Goal: Task Accomplishment & Management: Manage account settings

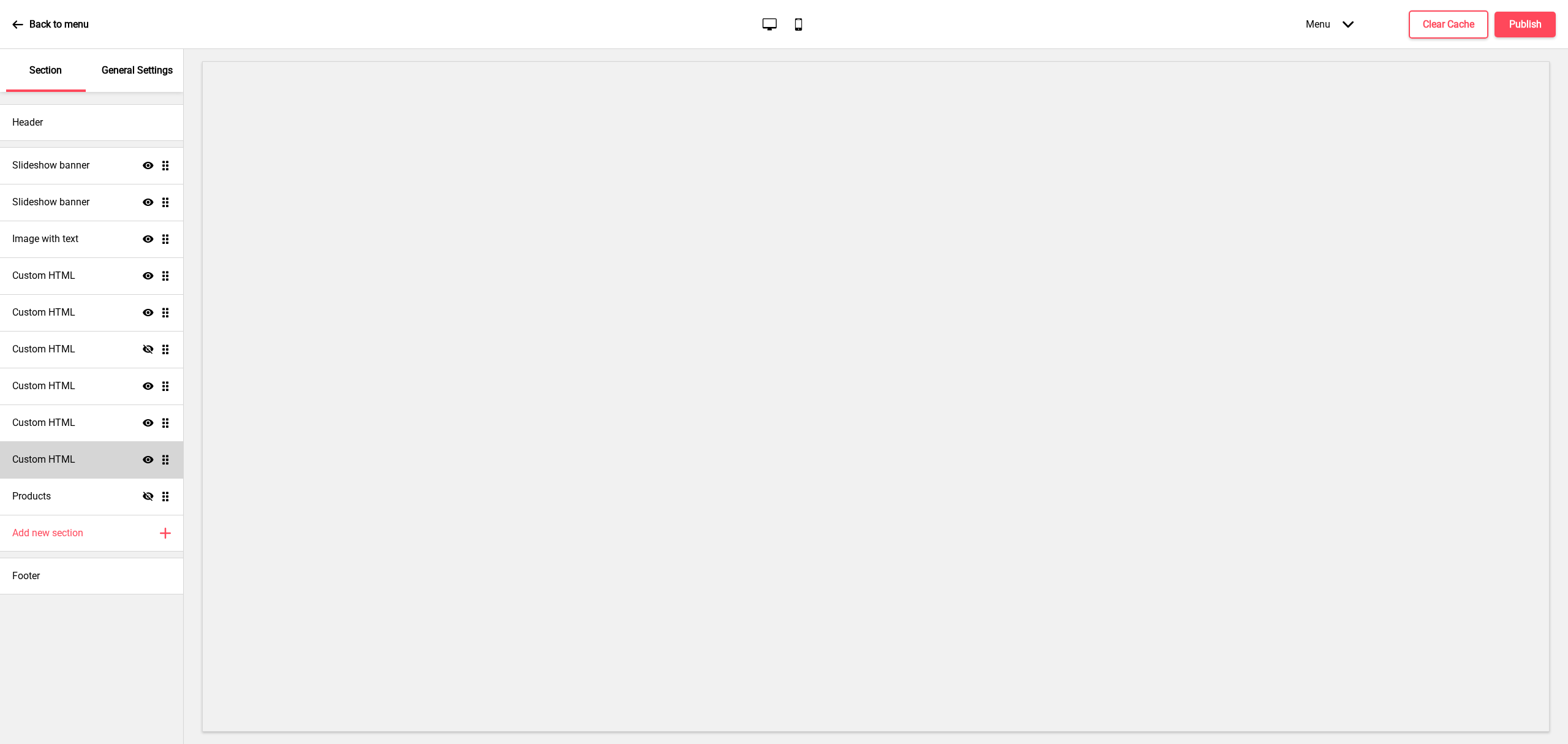
click at [99, 466] on div "Custom HTML Show Drag" at bounding box center [91, 459] width 183 height 37
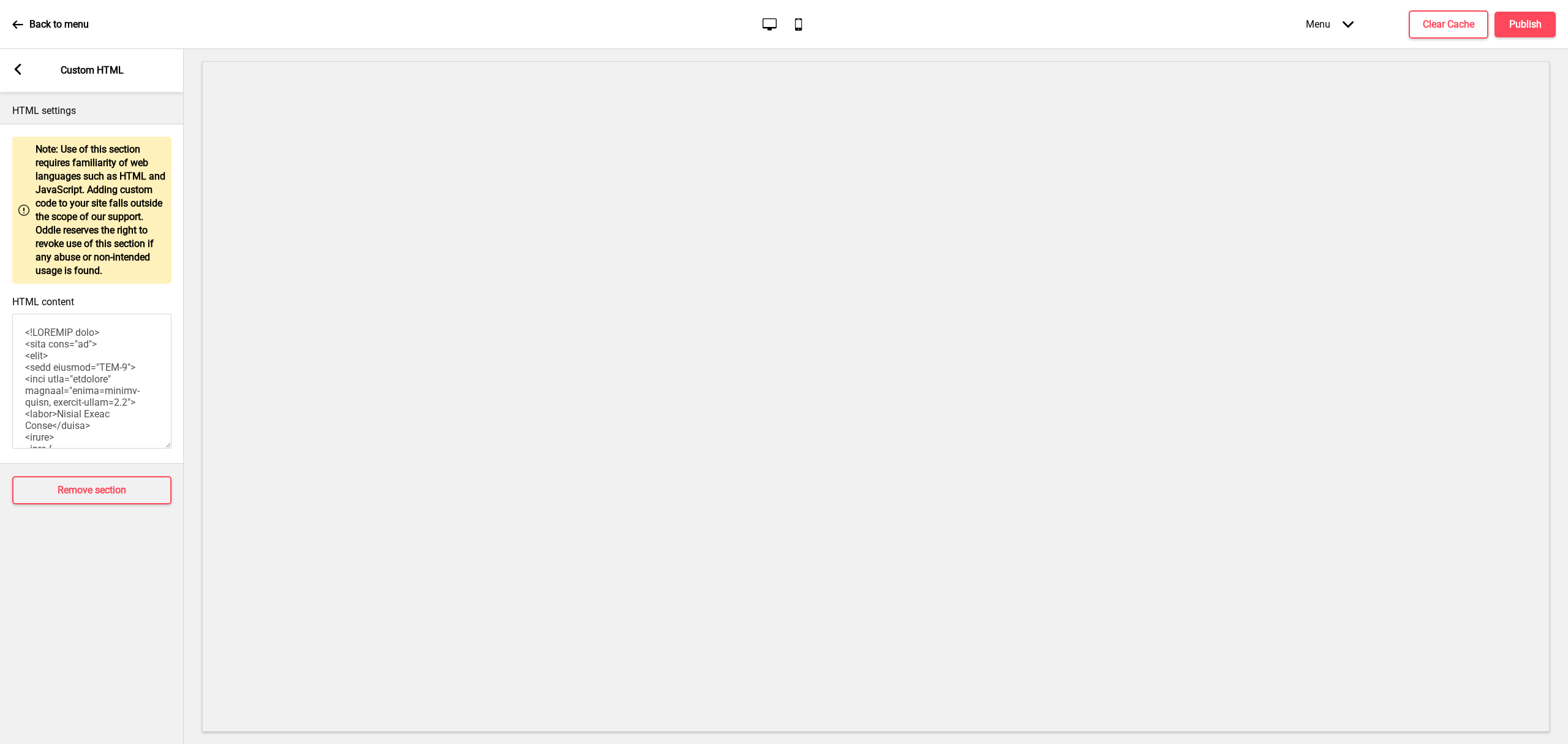
drag, startPoint x: 16, startPoint y: 69, endPoint x: 79, endPoint y: 260, distance: 201.1
click at [15, 70] on icon at bounding box center [18, 69] width 7 height 11
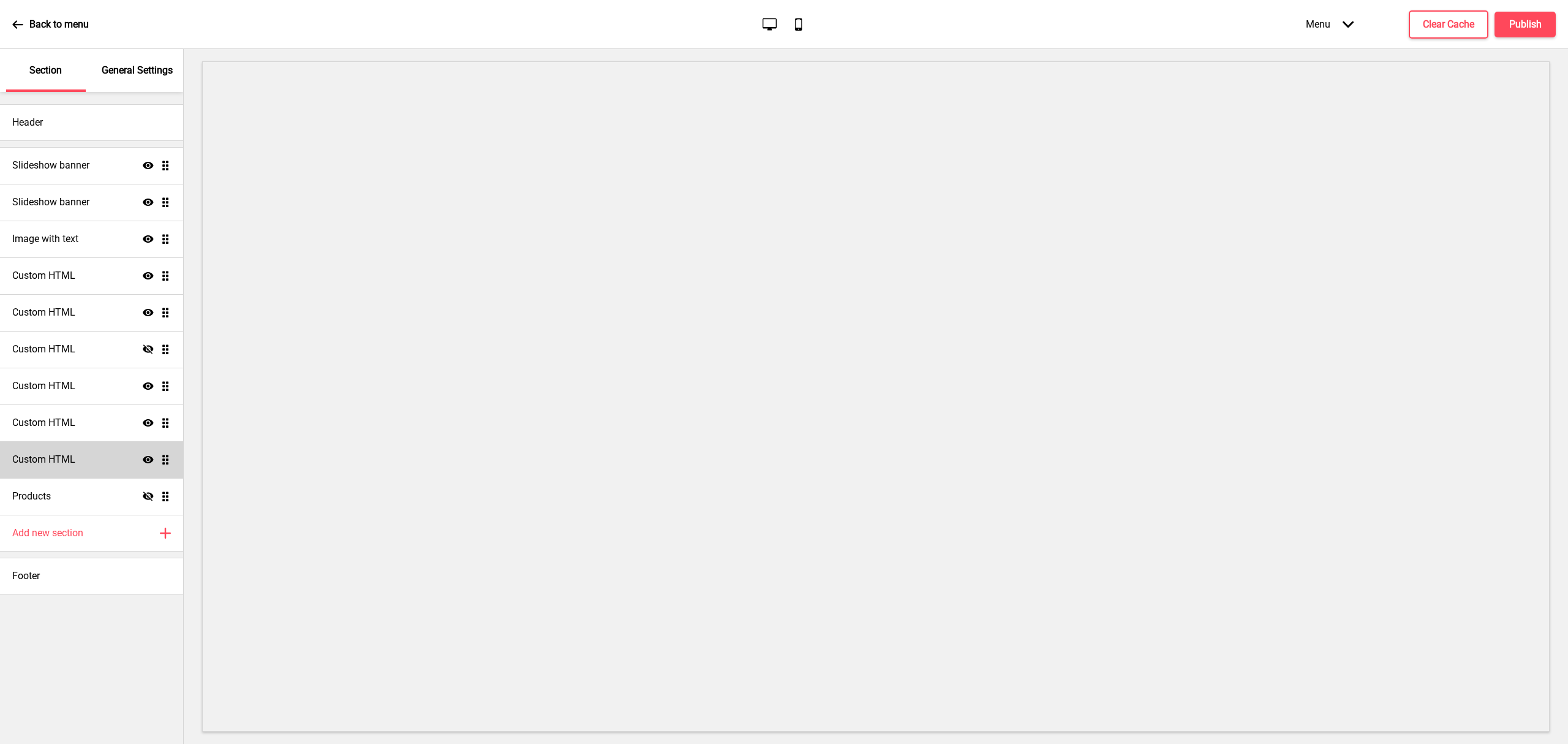
click at [150, 460] on icon "Show" at bounding box center [148, 459] width 11 height 11
click at [146, 457] on icon at bounding box center [148, 459] width 11 height 9
click at [147, 421] on icon "Show" at bounding box center [148, 422] width 11 height 11
click at [151, 422] on icon at bounding box center [148, 422] width 11 height 9
click at [94, 420] on div "Custom HTML Show Drag" at bounding box center [91, 423] width 183 height 37
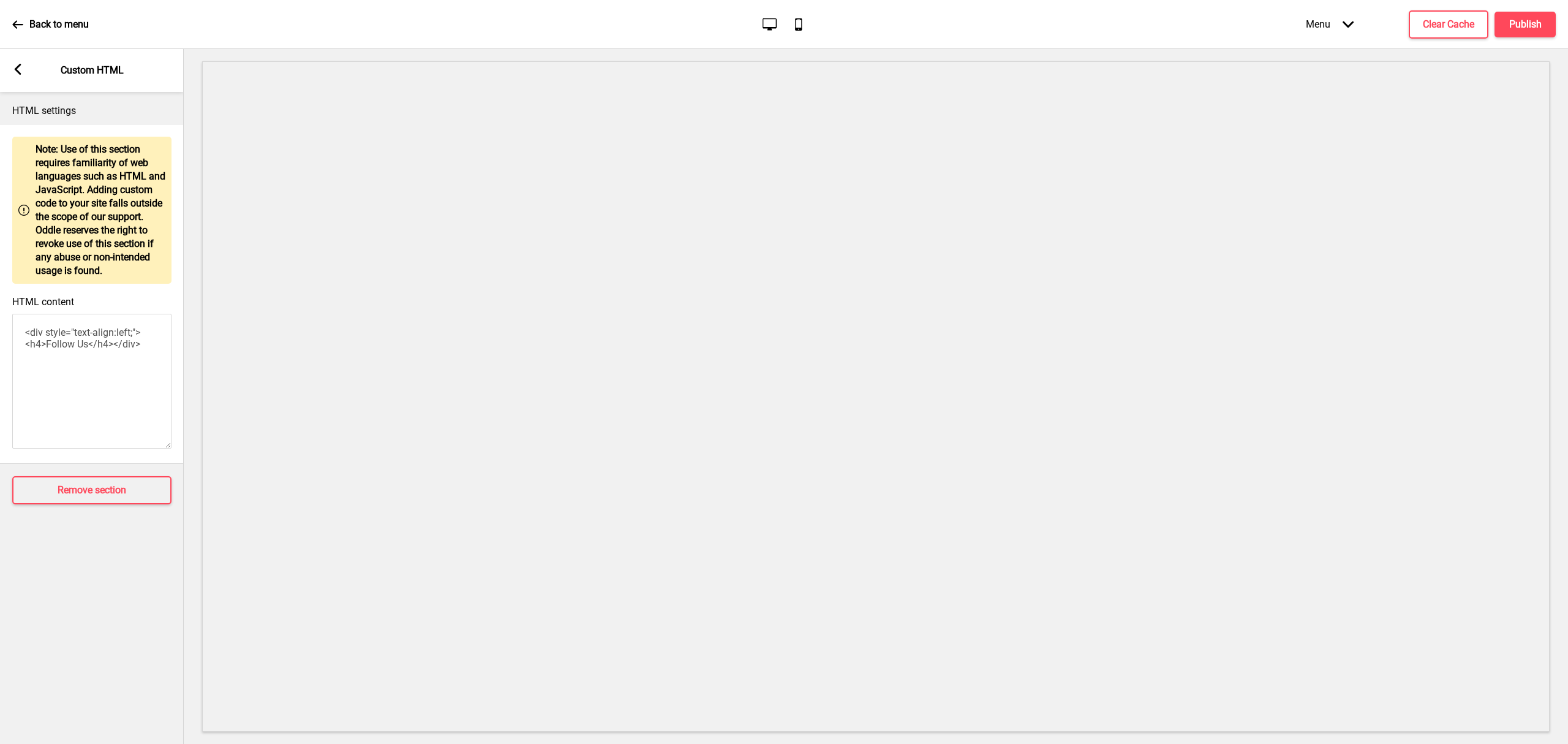
drag, startPoint x: 152, startPoint y: 366, endPoint x: -215, endPoint y: 261, distance: 381.7
click at [0, 261] on html "Back to menu Desktop Mobile Menu Arrow down Product Page Store Information Chec…" at bounding box center [784, 372] width 1568 height 744
click at [17, 66] on icon at bounding box center [18, 69] width 7 height 11
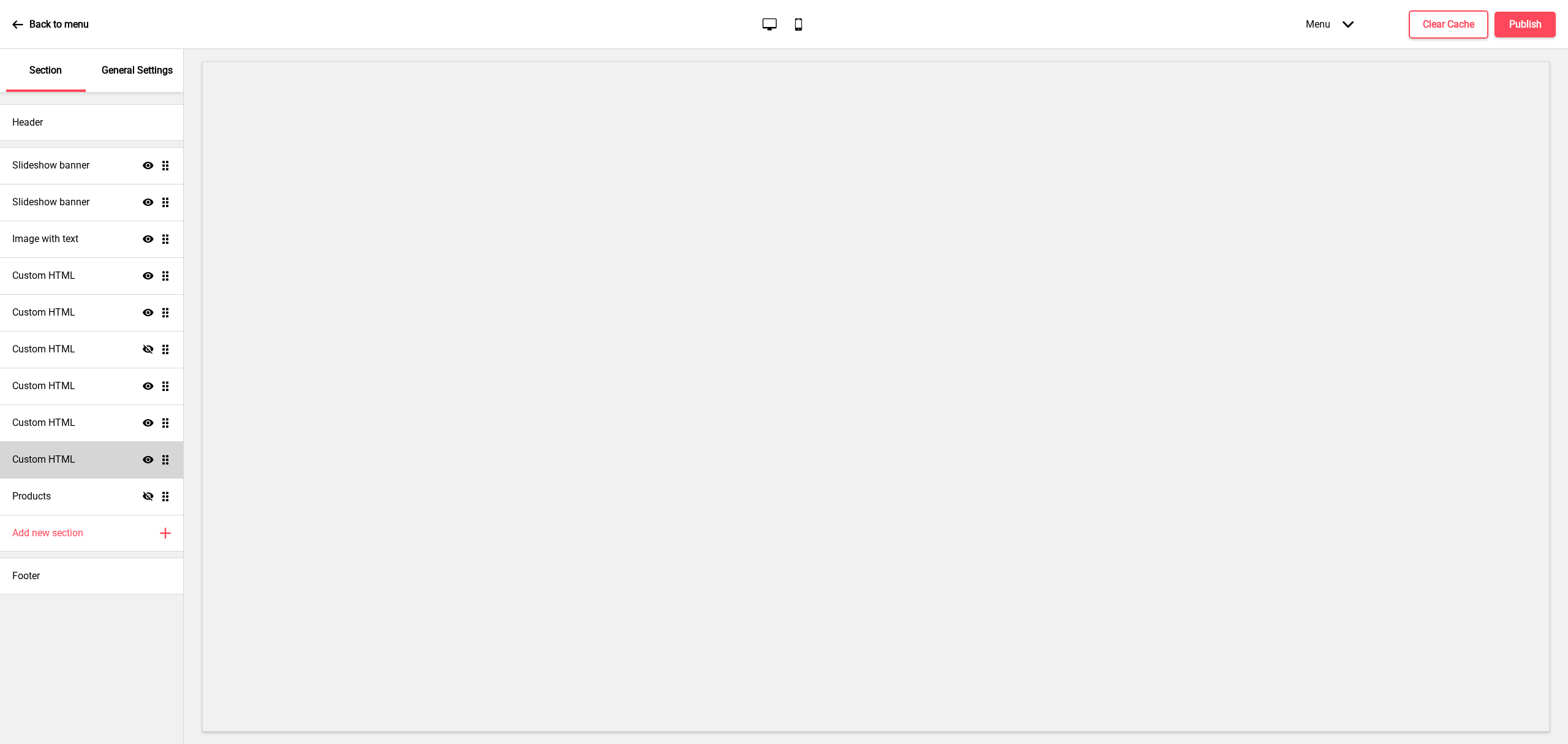
click at [108, 464] on div "Custom HTML Show Drag" at bounding box center [91, 459] width 183 height 37
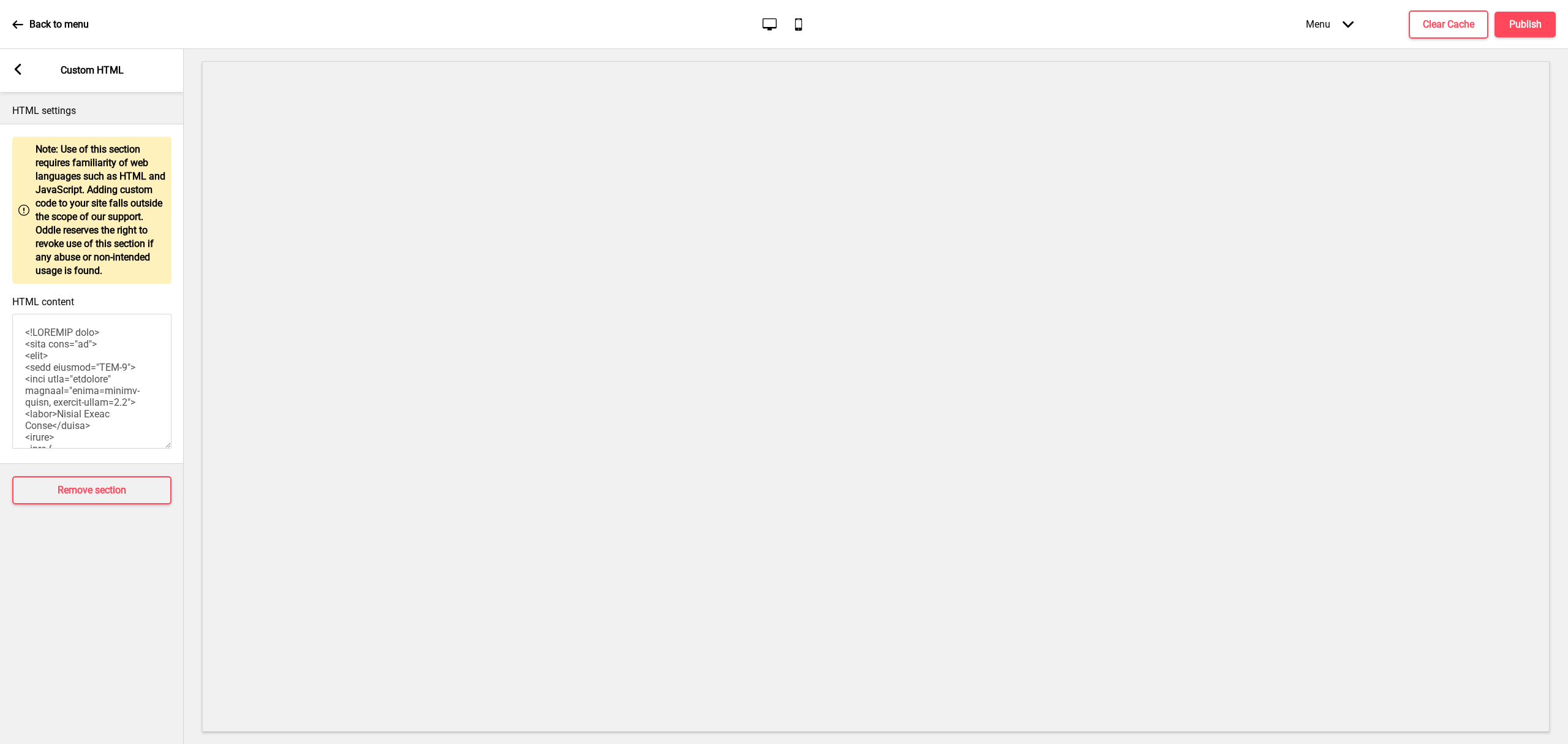
drag, startPoint x: 114, startPoint y: 412, endPoint x: 167, endPoint y: 410, distance: 53.0
click at [113, 410] on textarea "HTML content" at bounding box center [91, 381] width 159 height 135
click at [62, 15] on div "Back to menu" at bounding box center [50, 25] width 77 height 33
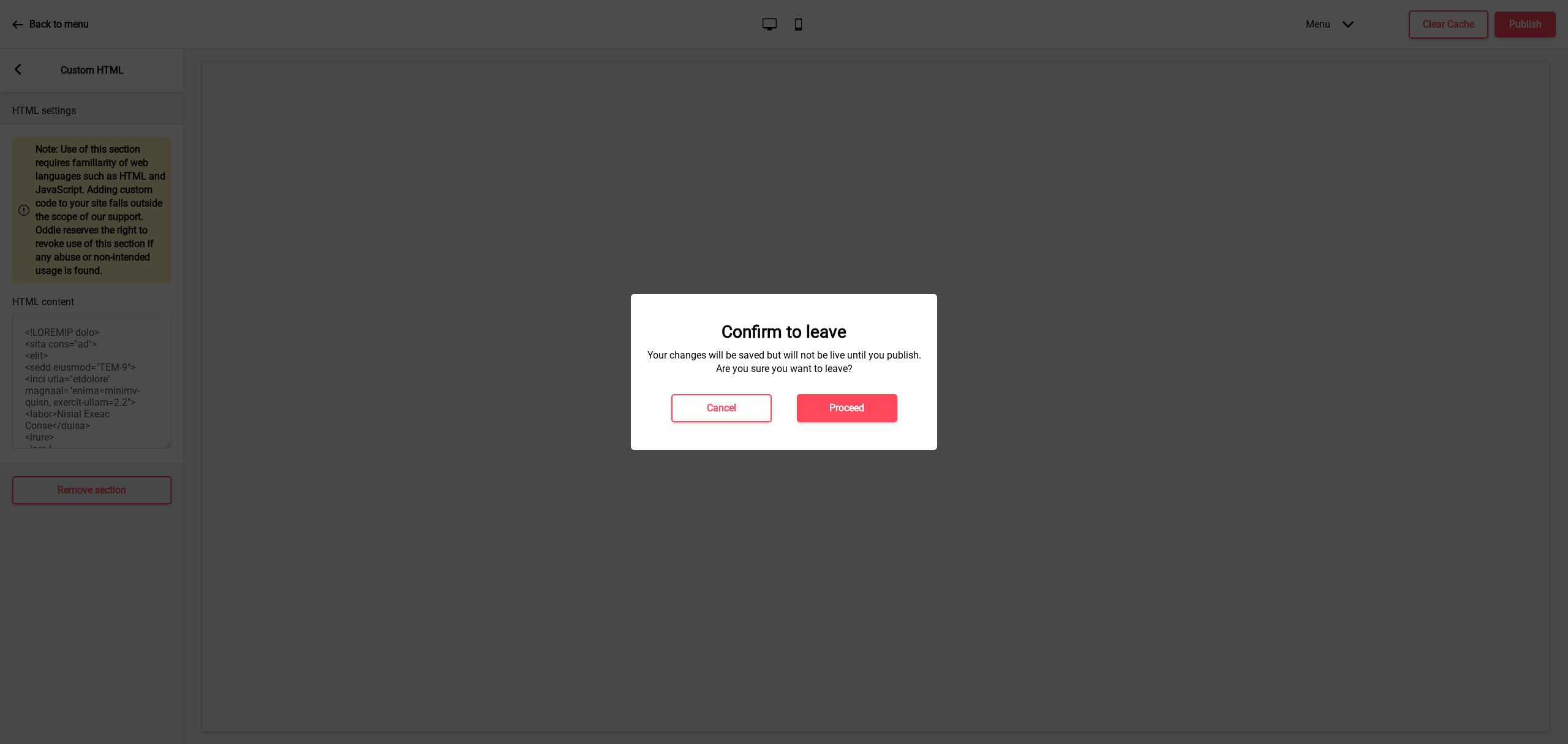
click at [873, 412] on button "Proceed" at bounding box center [847, 408] width 100 height 28
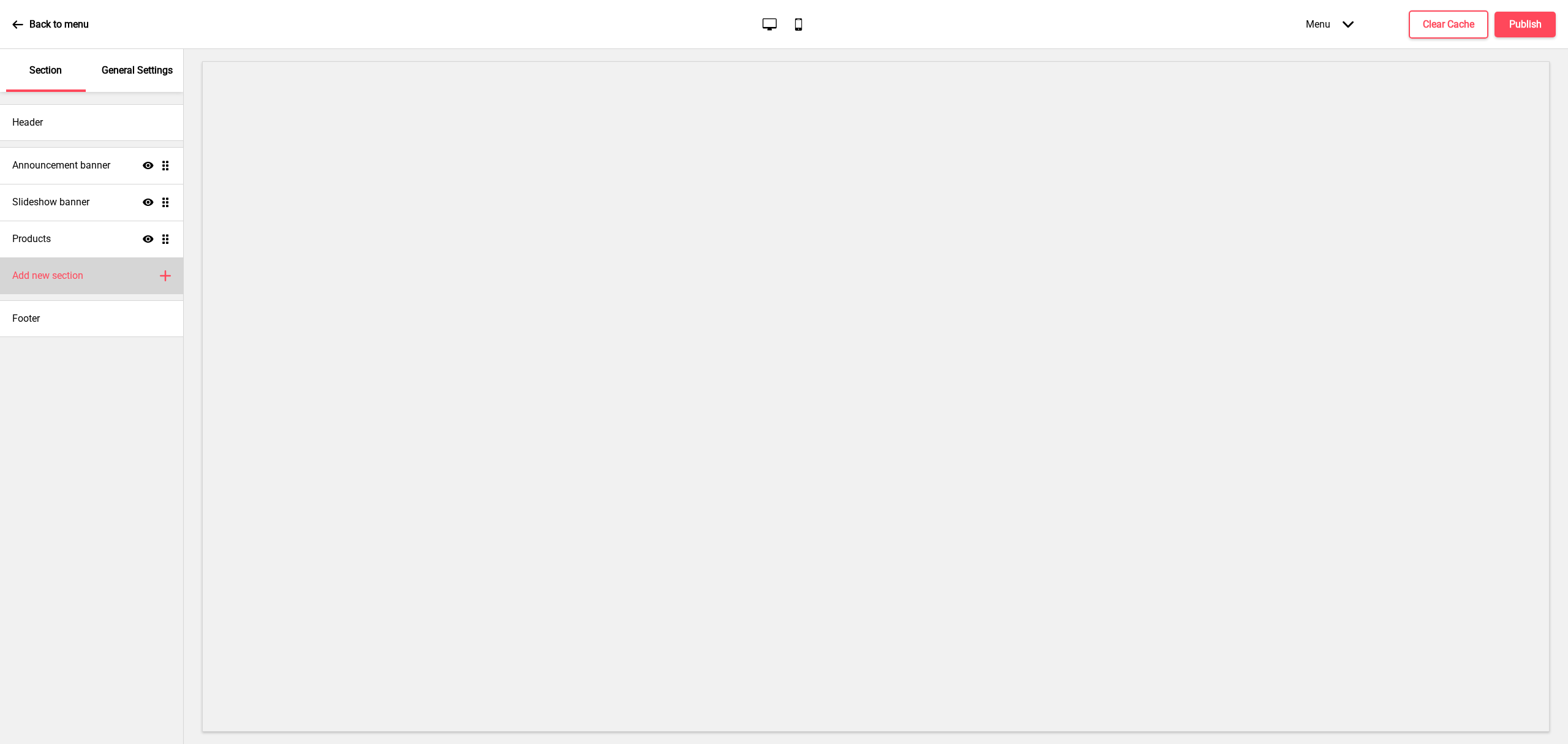
click at [99, 268] on div "Add new section Plus" at bounding box center [91, 276] width 183 height 37
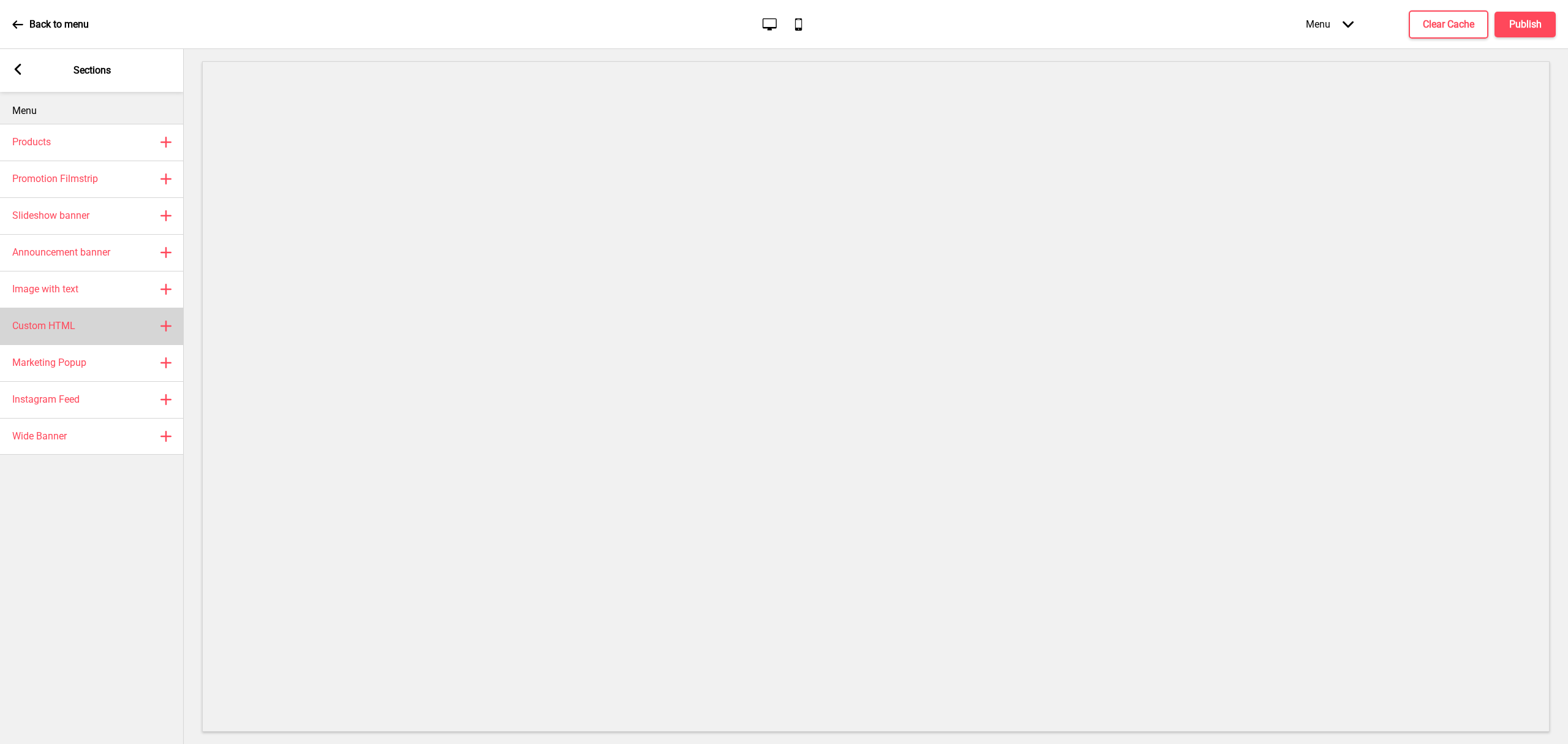
click at [96, 327] on div "Custom HTML Plus" at bounding box center [92, 326] width 184 height 37
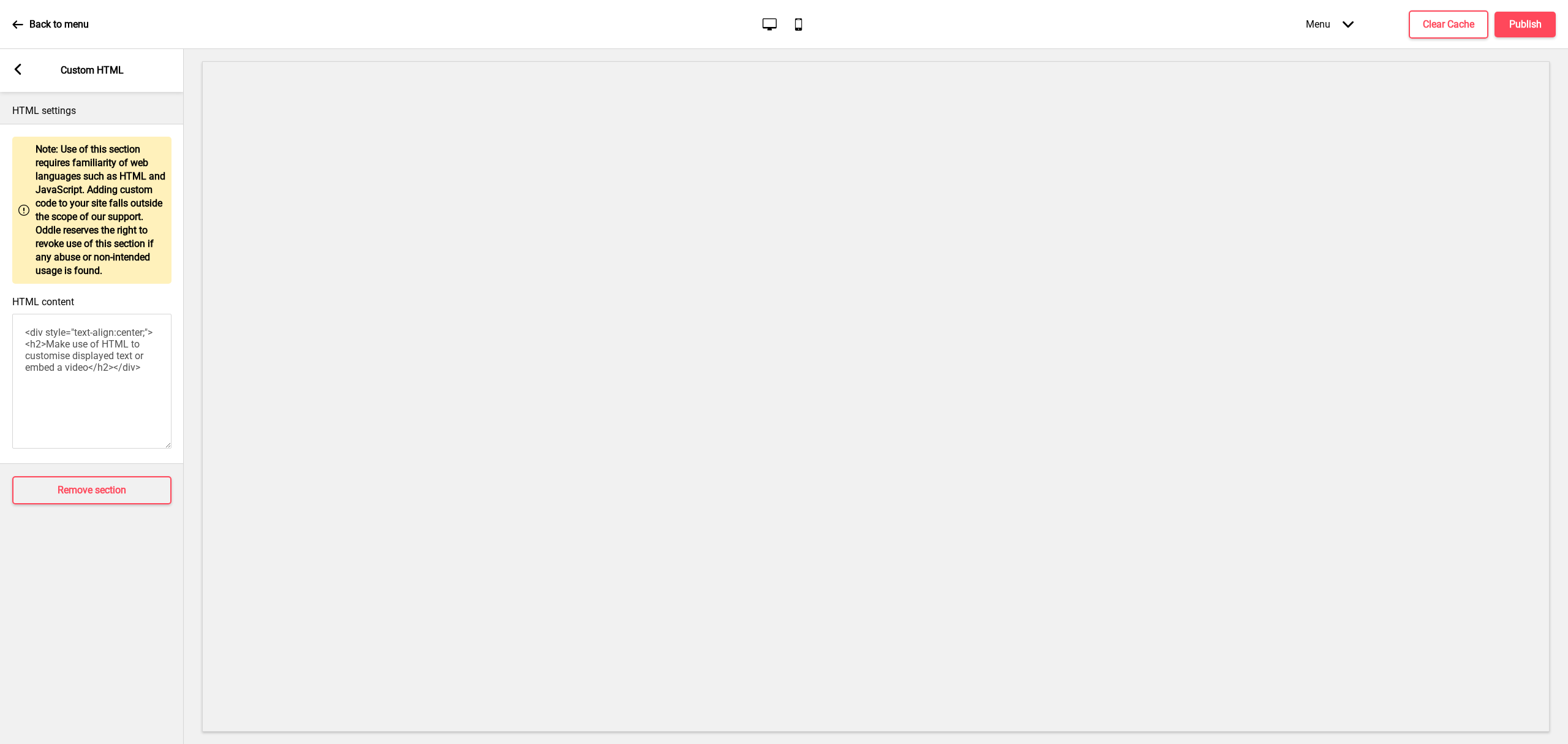
click at [126, 381] on textarea "<div style="text-align:center;"><h2>Make use of HTML to customise displayed tex…" at bounding box center [91, 381] width 159 height 135
drag, startPoint x: -76, startPoint y: 311, endPoint x: -190, endPoint y: 231, distance: 139.3
click at [0, 231] on html "Back to menu Desktop Mobile Menu Arrow down Product Page Store Information Chec…" at bounding box center [784, 372] width 1568 height 744
paste textarea "left;"><h4>Follow Us</h4"
type textarea "<div style="text-align:left;"><h4>Follow Us</h4></div>"
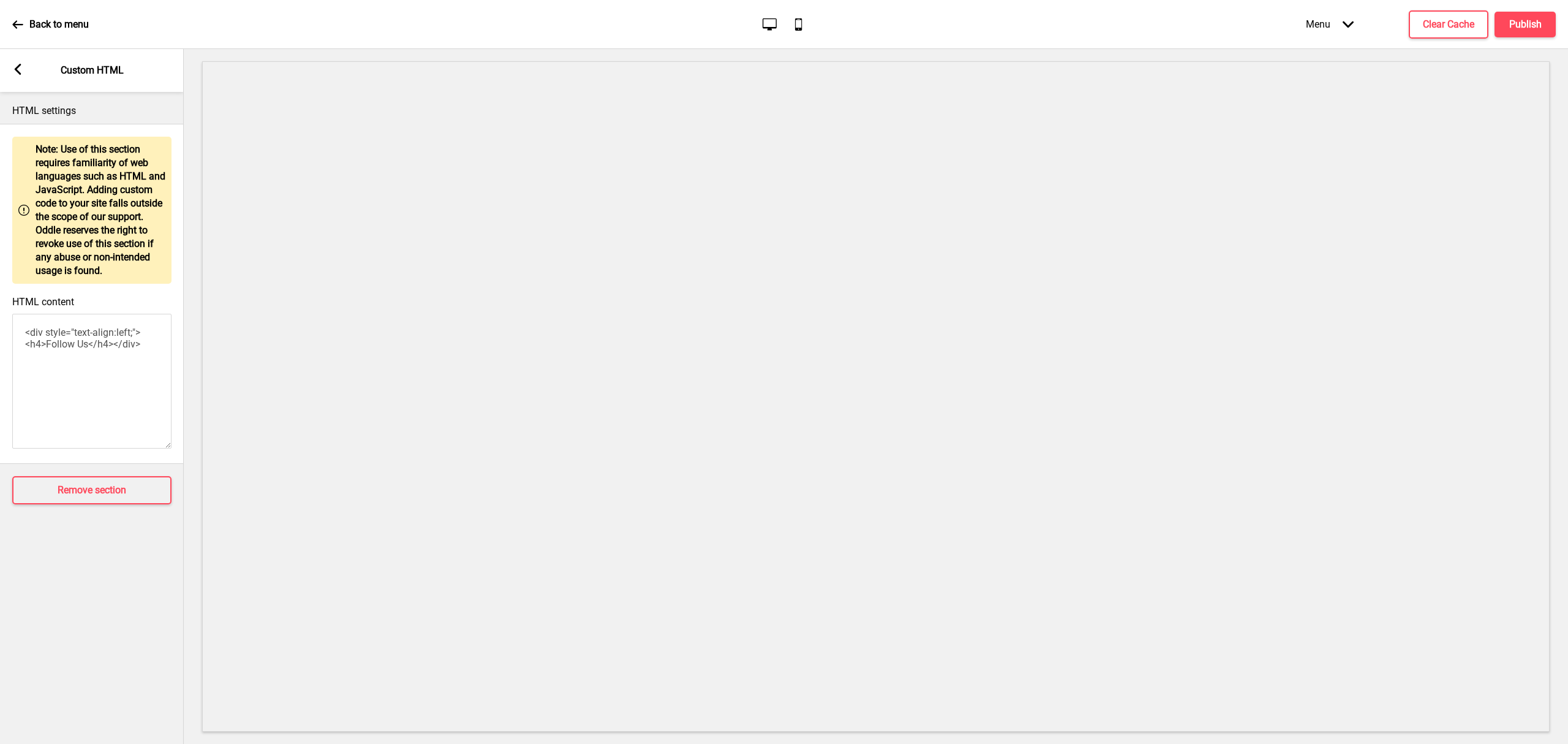
click at [15, 71] on rect at bounding box center [17, 69] width 11 height 11
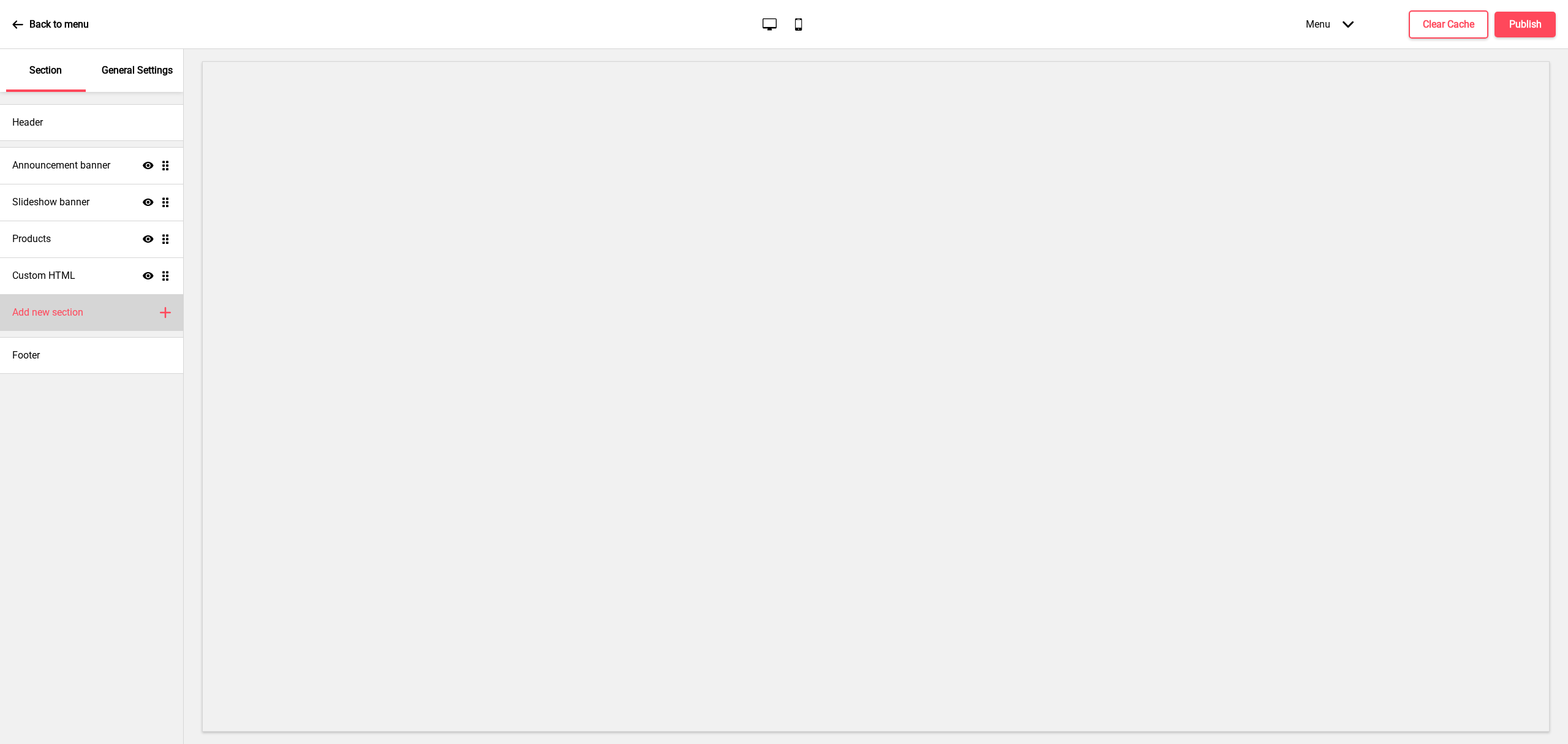
click at [86, 310] on div "Add new section Plus" at bounding box center [91, 313] width 183 height 37
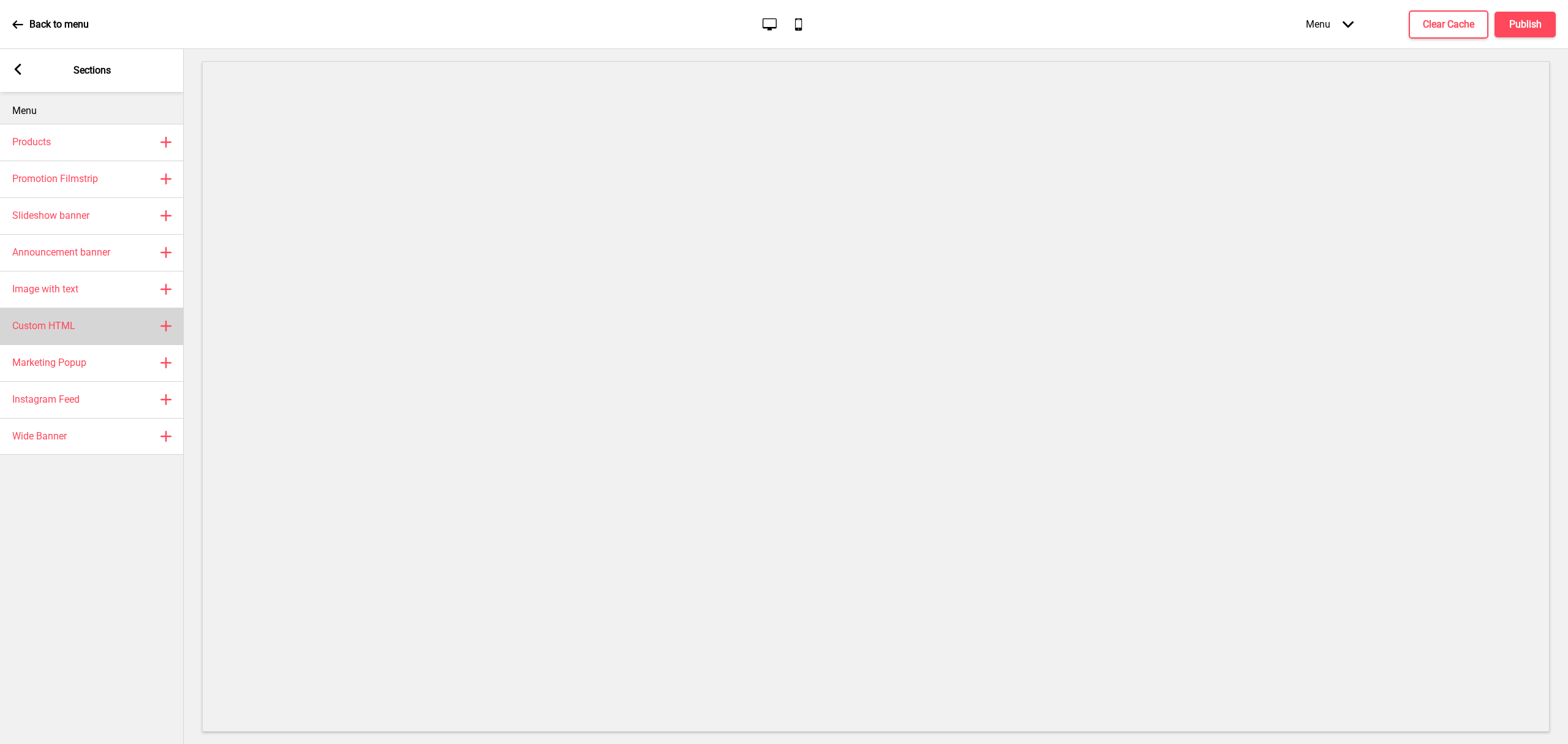
click at [113, 332] on div "Custom HTML Plus" at bounding box center [92, 326] width 184 height 37
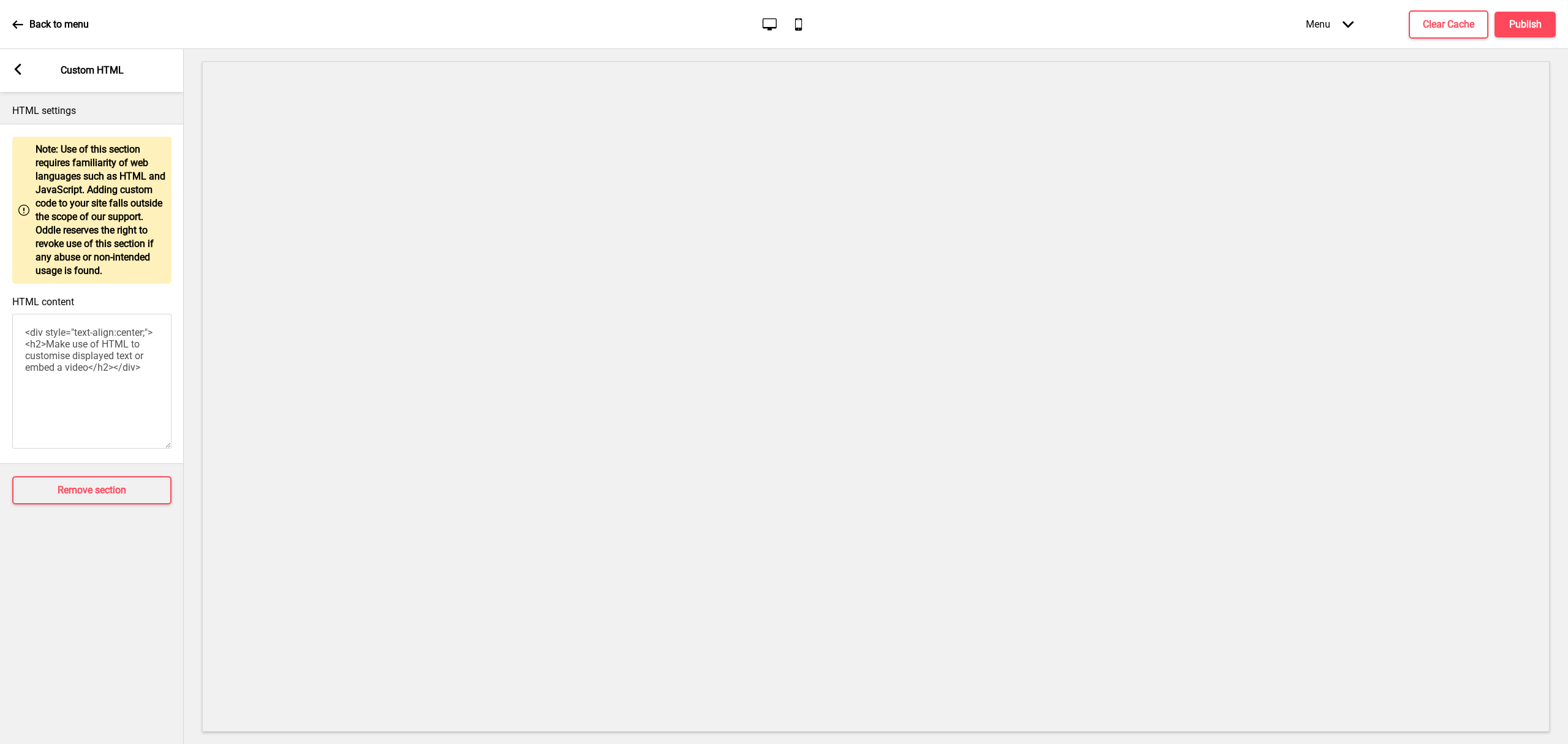
drag, startPoint x: 133, startPoint y: 386, endPoint x: -151, endPoint y: 242, distance: 318.4
click at [0, 242] on html "Back to menu Desktop Mobile Menu Arrow down Product Page Store Information Chec…" at bounding box center [784, 372] width 1568 height 744
paste textarea "!DOCTYPE html> <html lang="en"> <head> <meta charset="UTF-8"> <meta name="viewp…"
type textarea "<!DOCTYPE html> <html lang="en"> <head> <meta charset="UTF-8"> <meta name="view…"
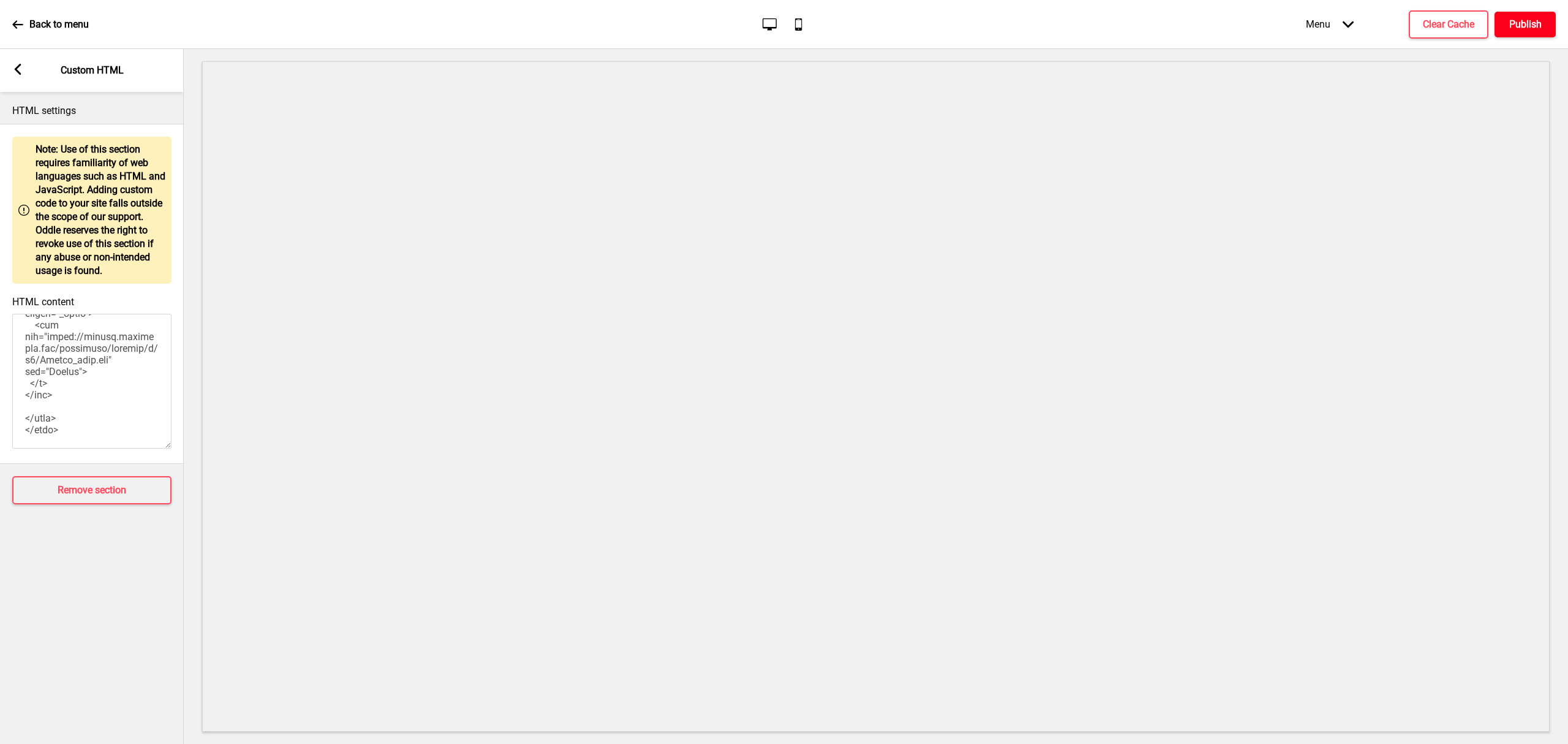
drag, startPoint x: 1532, startPoint y: 15, endPoint x: 1524, endPoint y: 21, distance: 10.0
click at [1524, 21] on button "Publish" at bounding box center [1525, 24] width 62 height 26
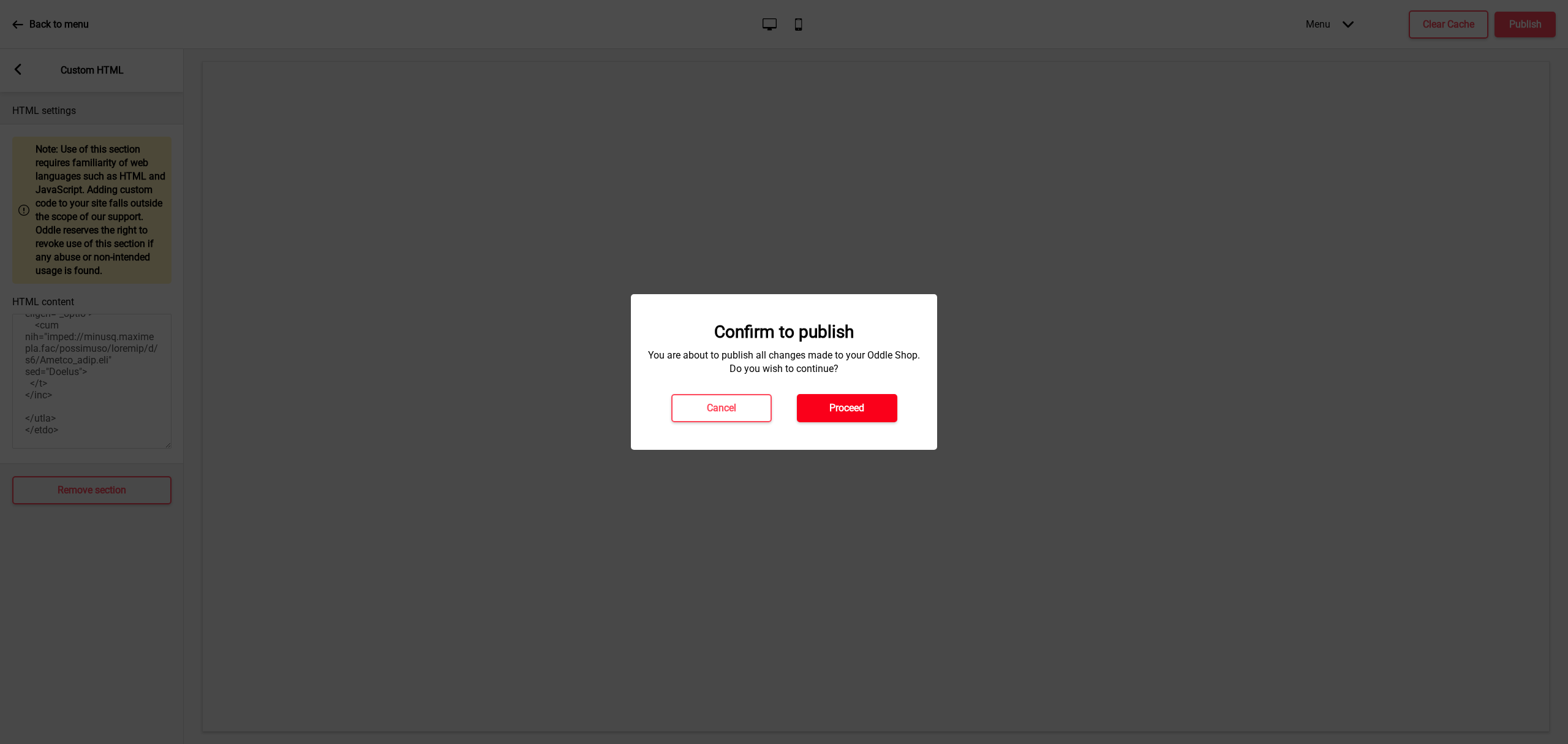
click at [881, 407] on button "Proceed" at bounding box center [847, 408] width 100 height 28
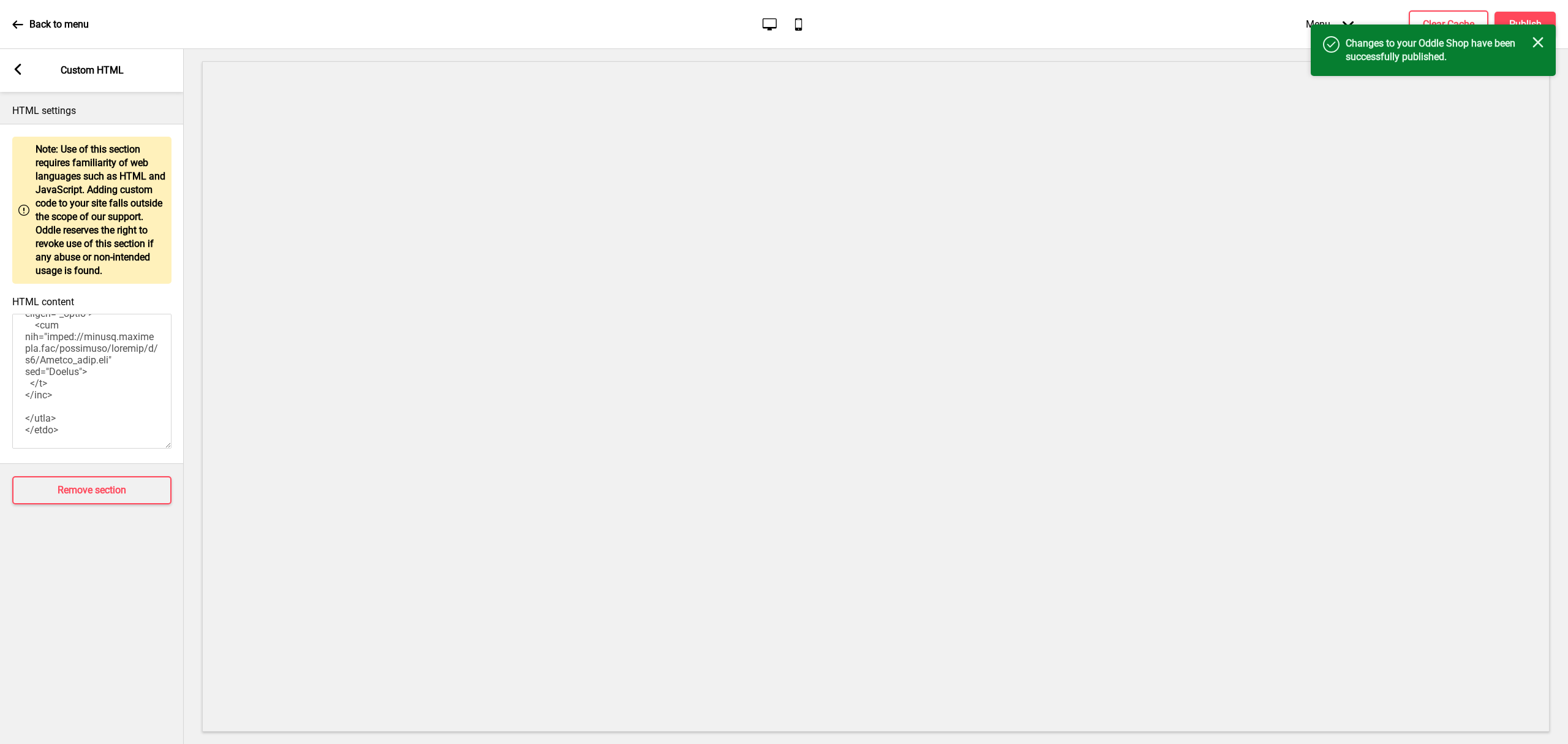
click at [20, 74] on icon at bounding box center [18, 69] width 7 height 11
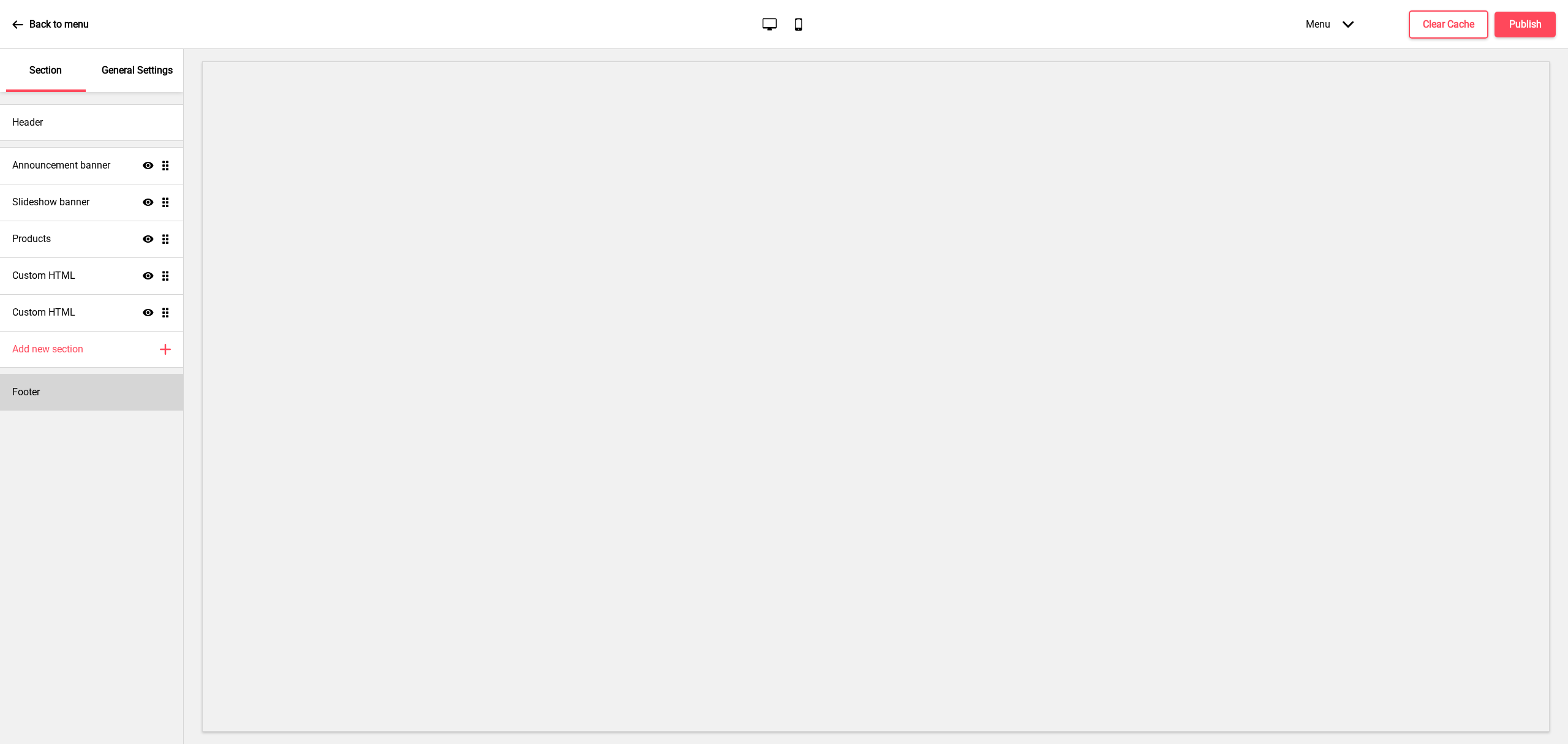
click at [80, 380] on div "Footer" at bounding box center [91, 392] width 183 height 37
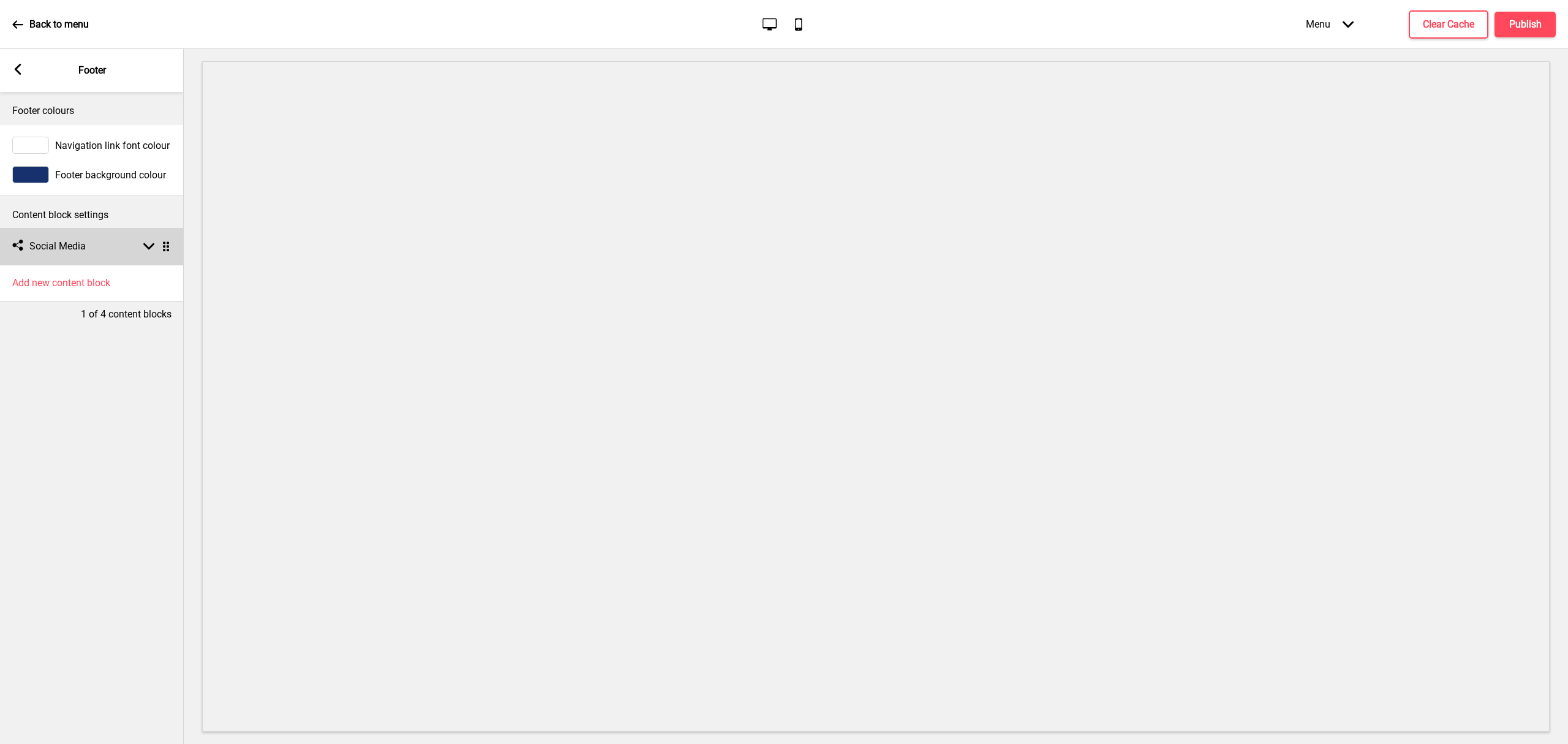
click at [150, 252] on div "Social media Social Media Arrow down Drag" at bounding box center [92, 246] width 184 height 37
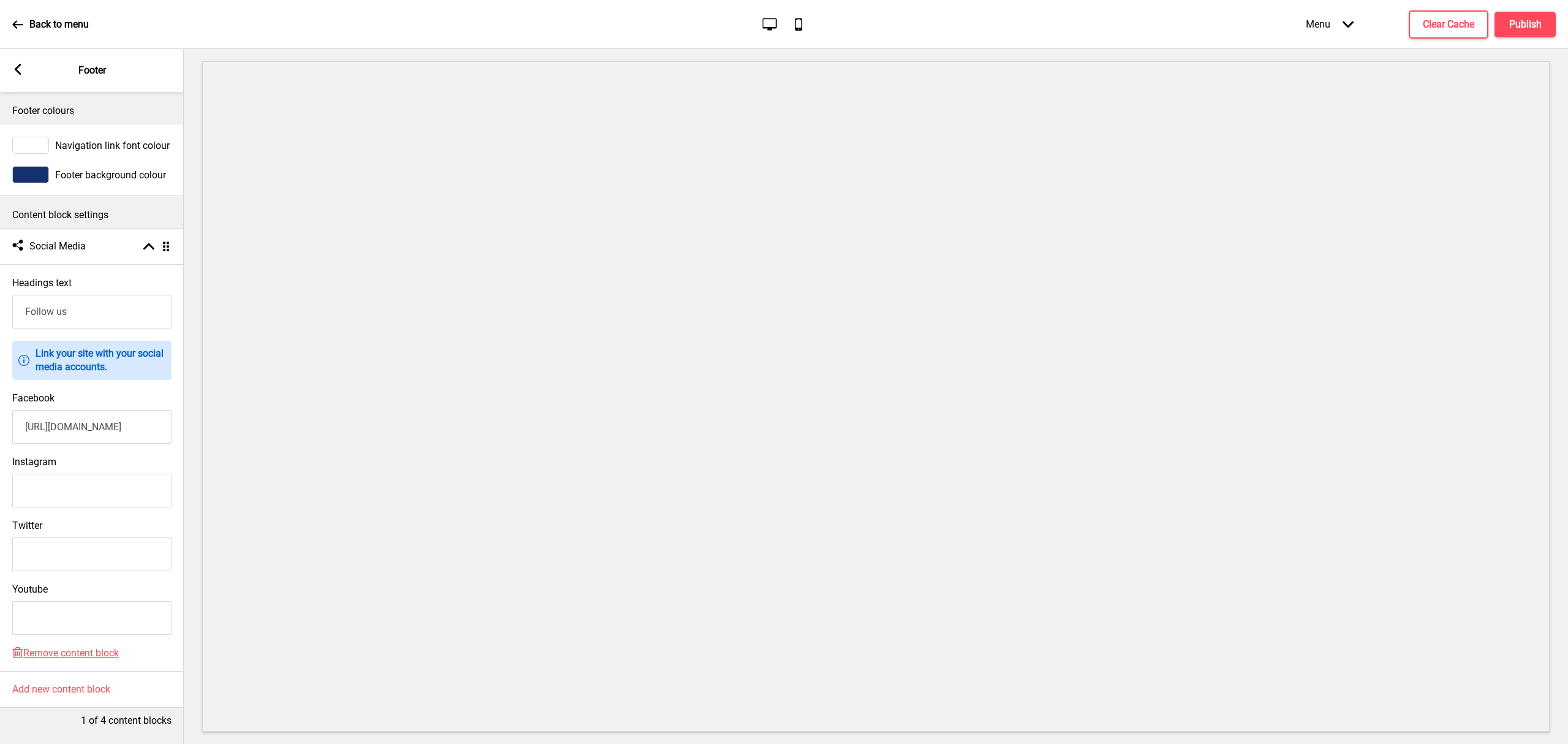
scroll to position [15, 0]
click at [80, 647] on span "Remove content block" at bounding box center [71, 653] width 96 height 11
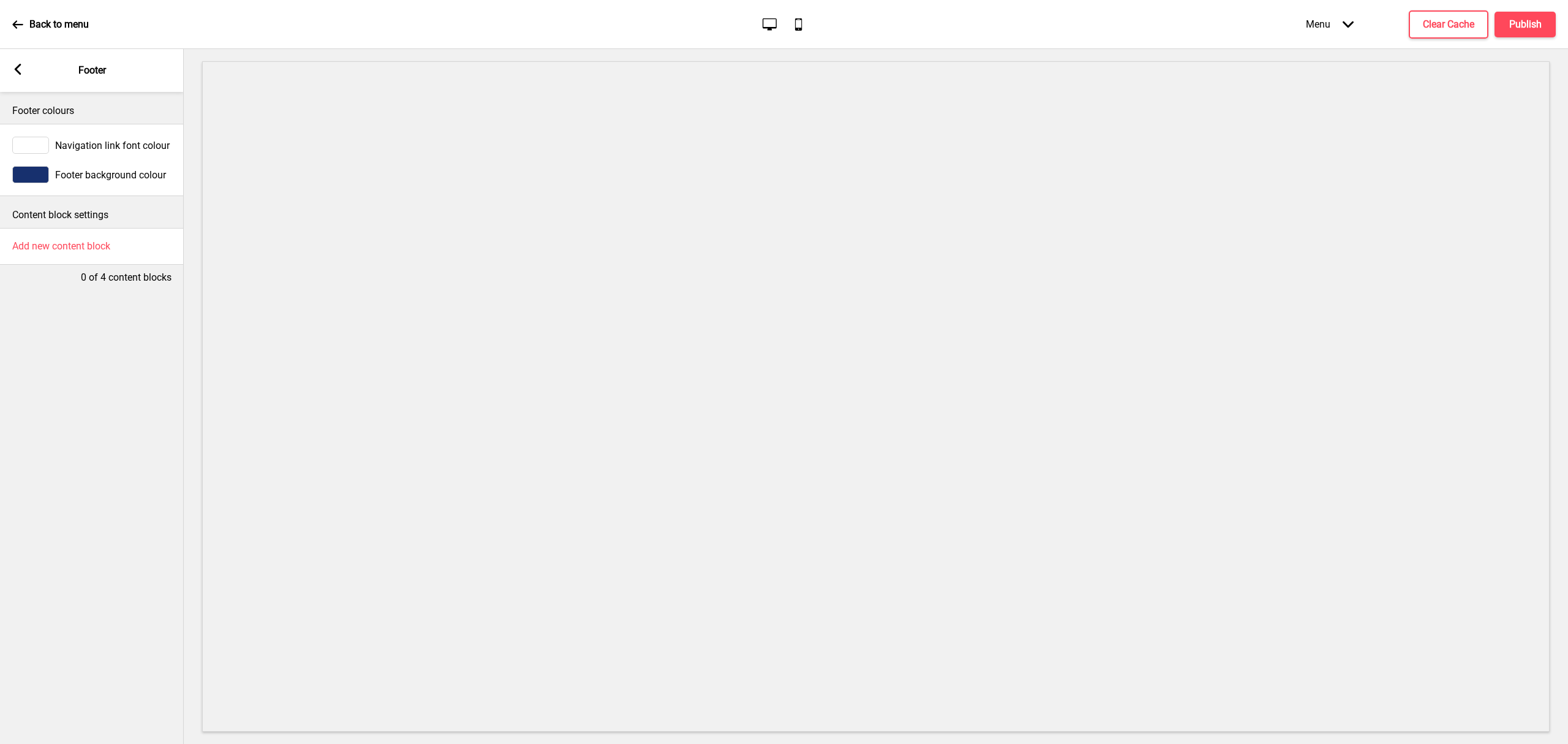
click at [21, 67] on rect at bounding box center [17, 69] width 11 height 11
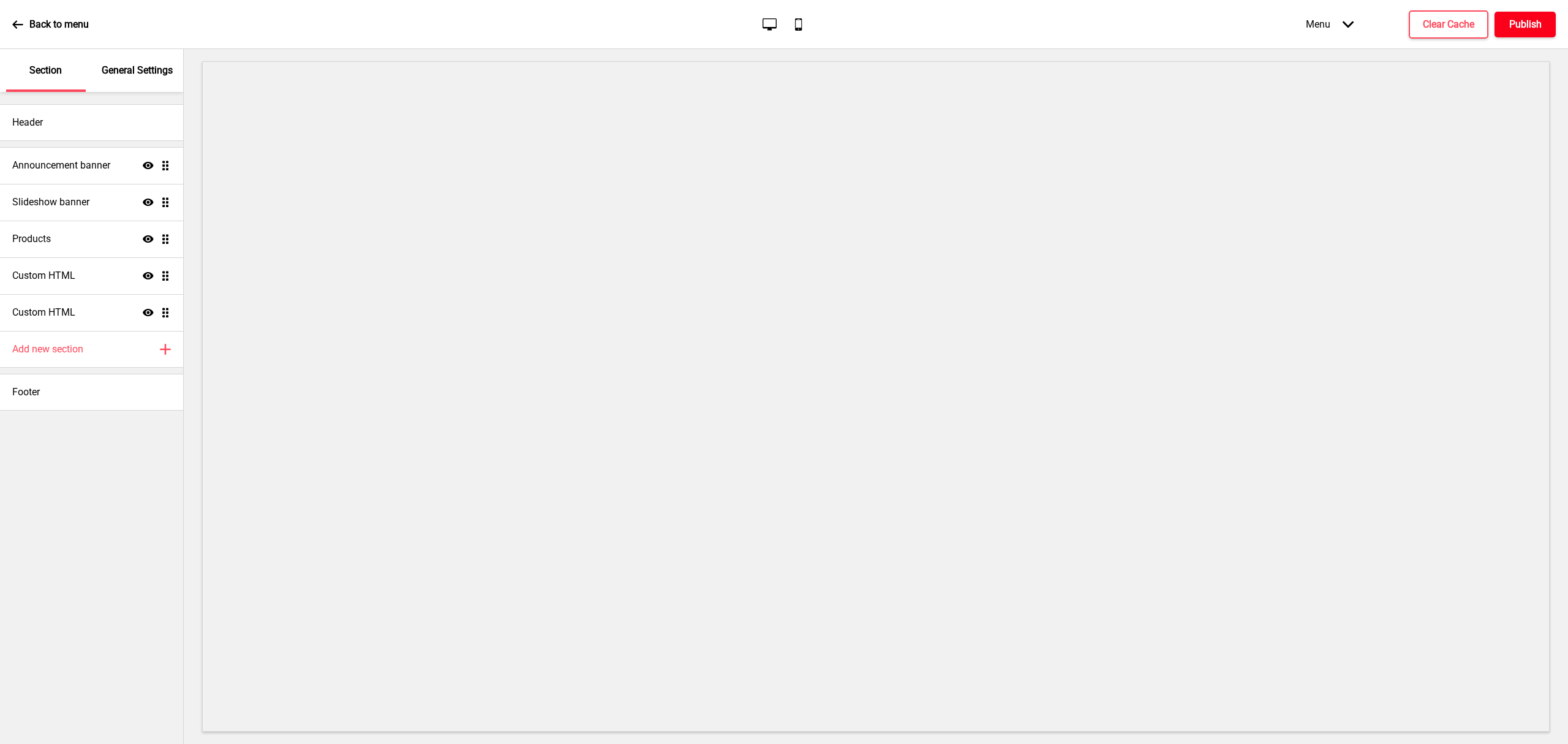
click at [1522, 23] on h4 "Publish" at bounding box center [1525, 24] width 32 height 13
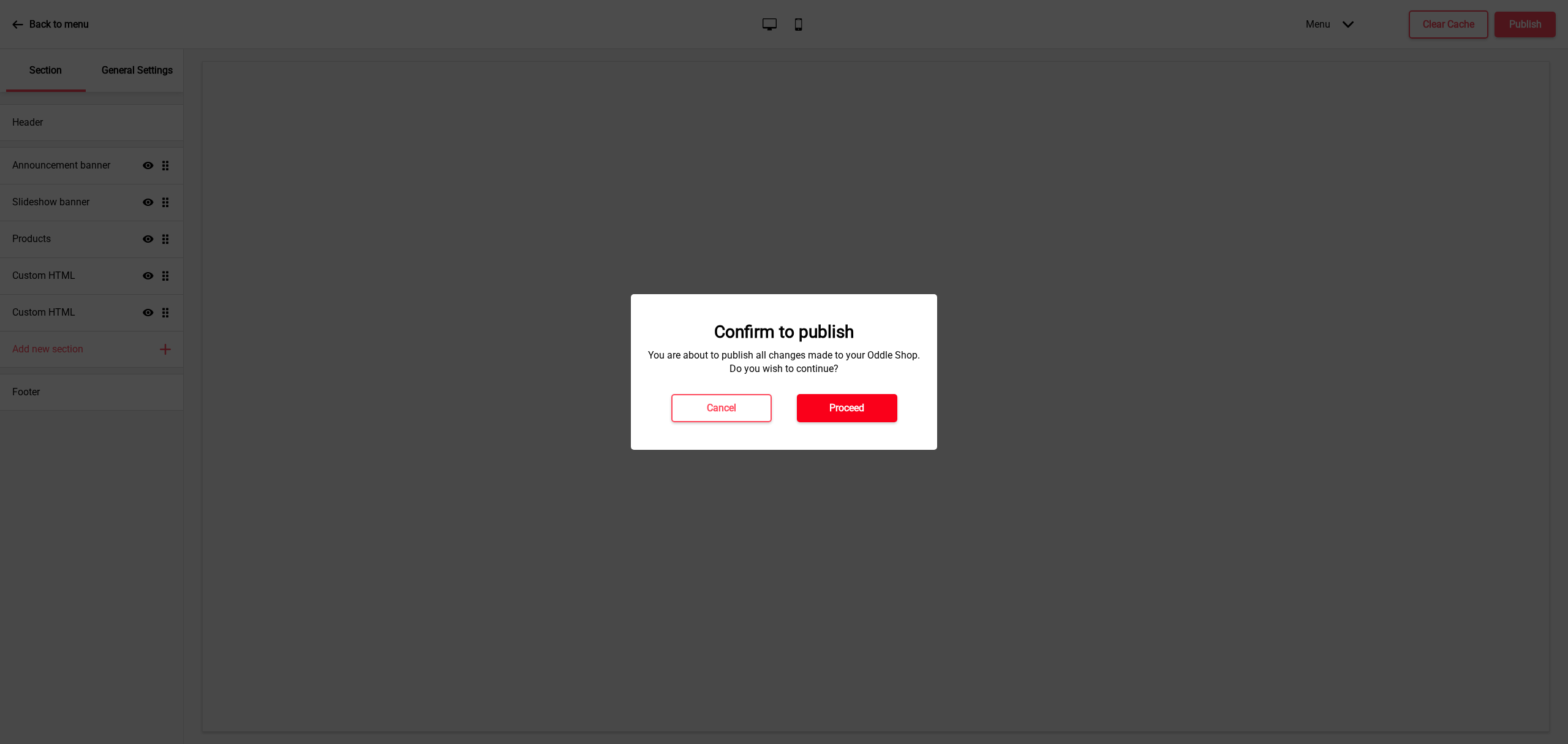
click at [832, 412] on h4 "Proceed" at bounding box center [846, 408] width 35 height 13
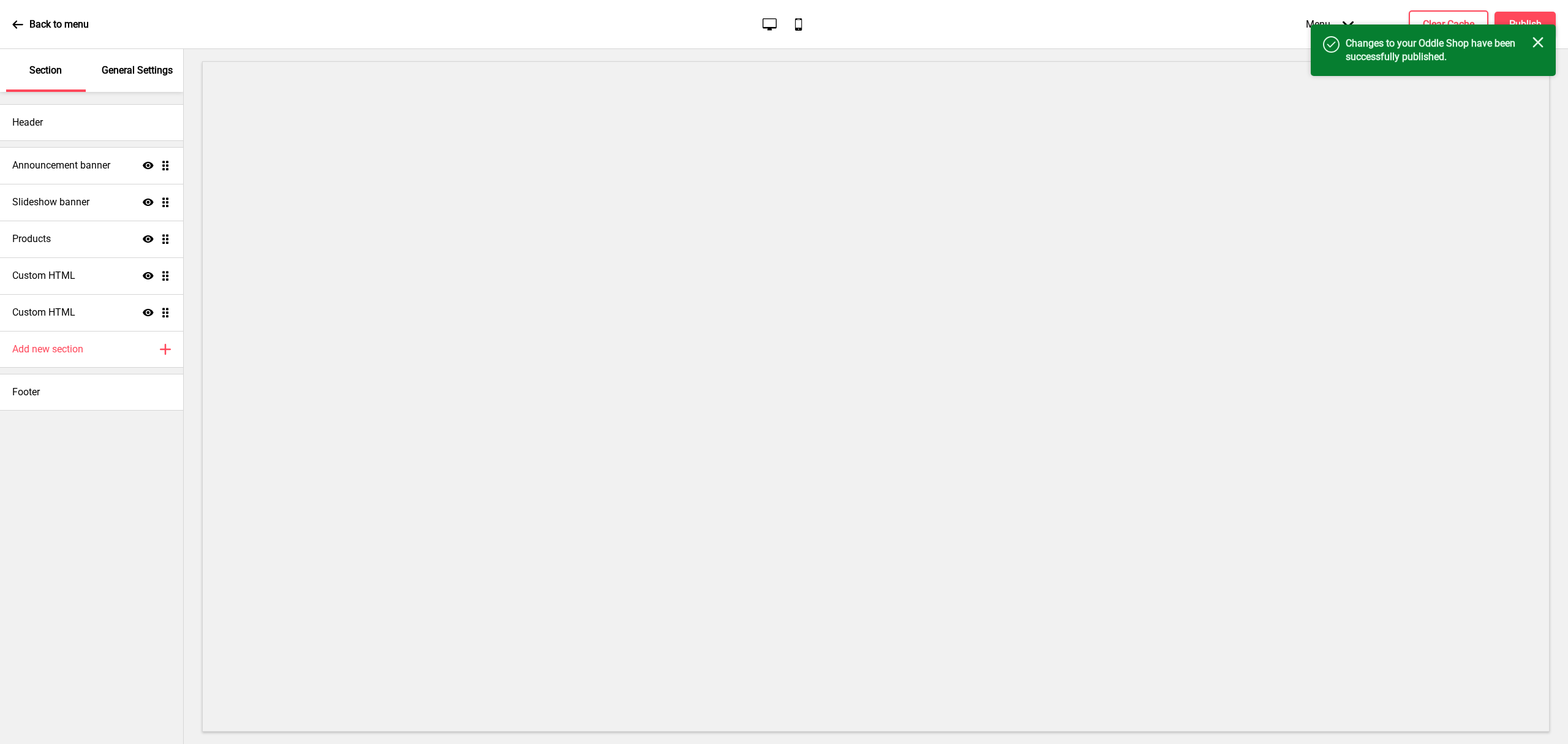
click at [21, 25] on icon at bounding box center [17, 24] width 11 height 11
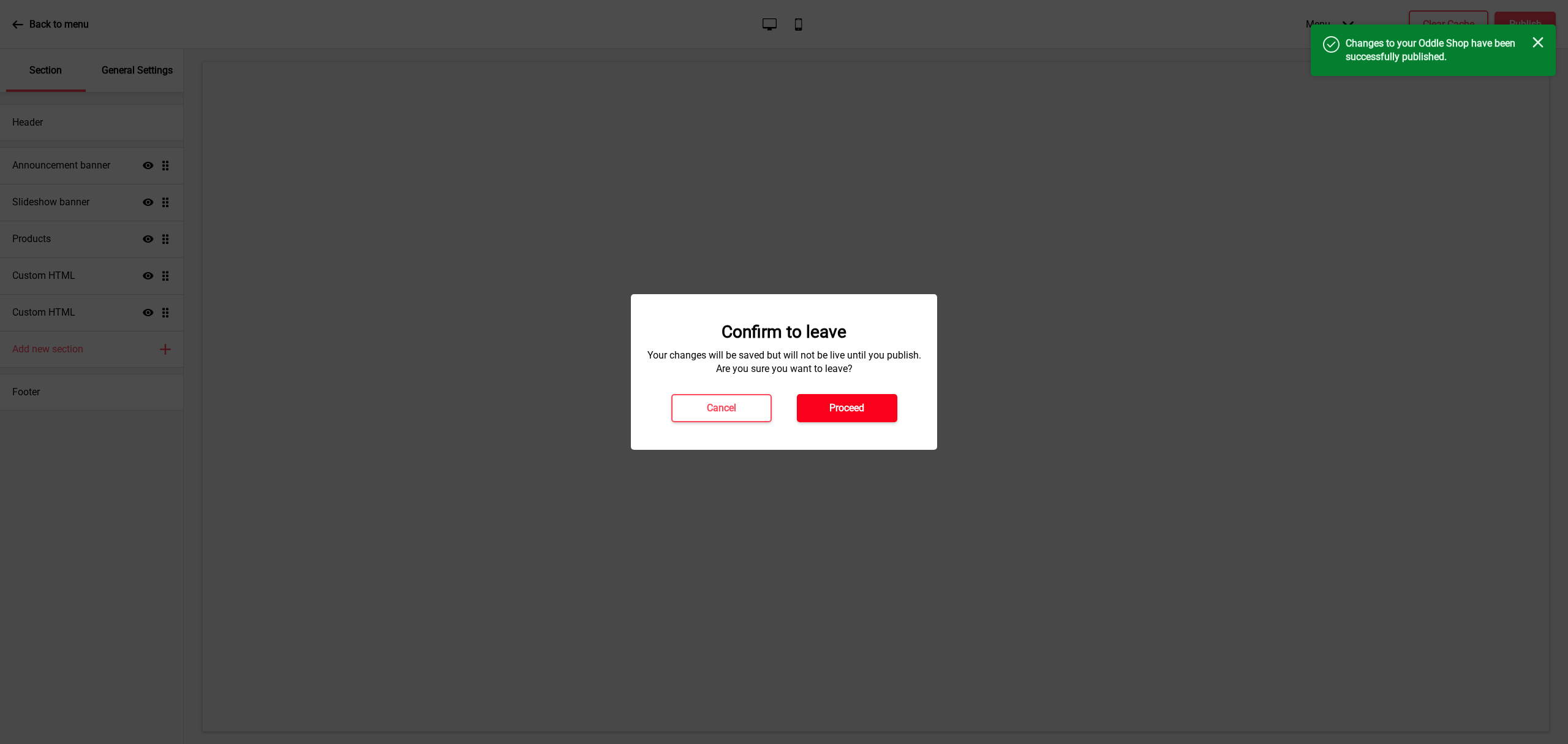
click at [863, 417] on button "Proceed" at bounding box center [847, 408] width 100 height 28
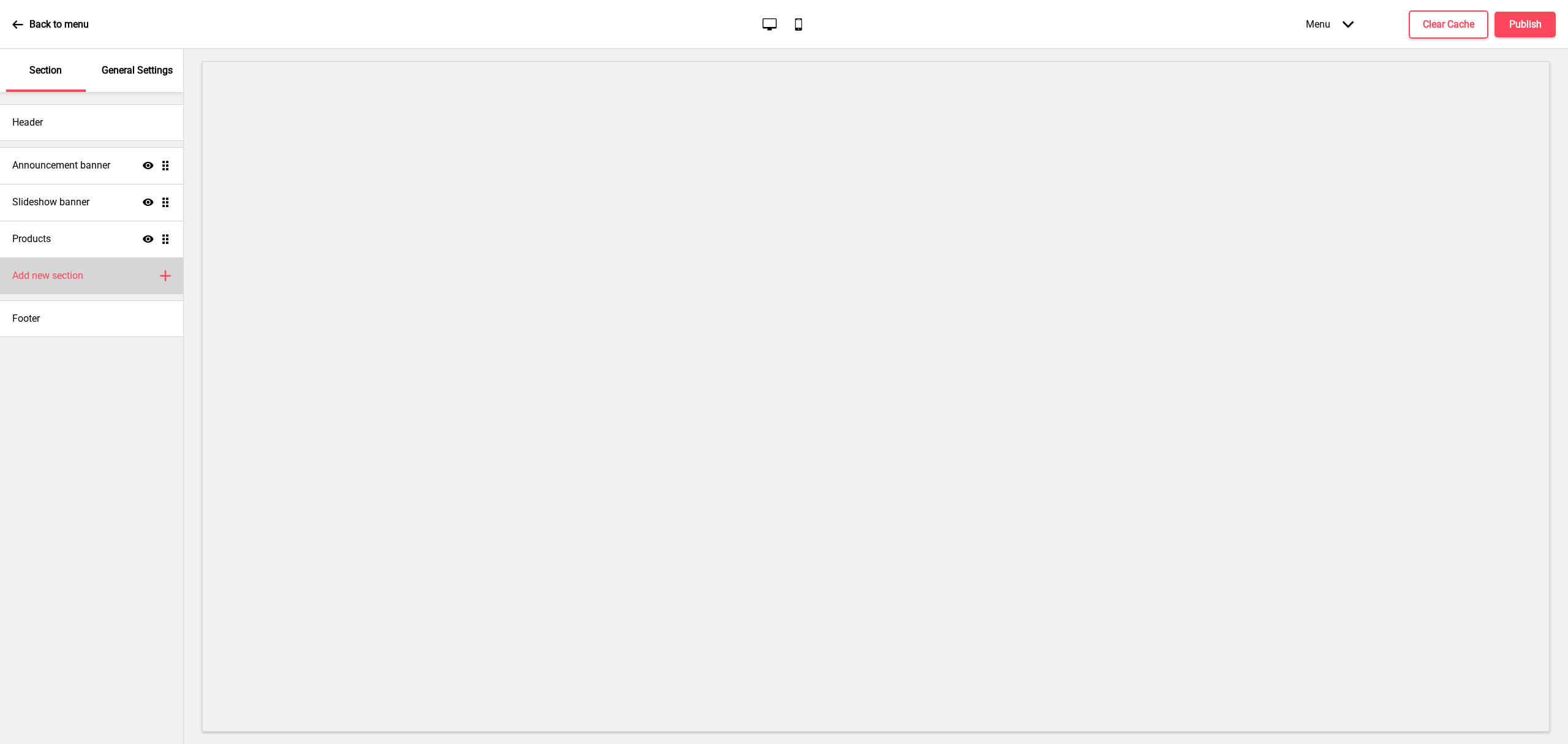
drag, startPoint x: 0, startPoint y: 0, endPoint x: 88, endPoint y: 273, distance: 286.8
click at [88, 273] on div "Add new section Plus" at bounding box center [91, 276] width 183 height 37
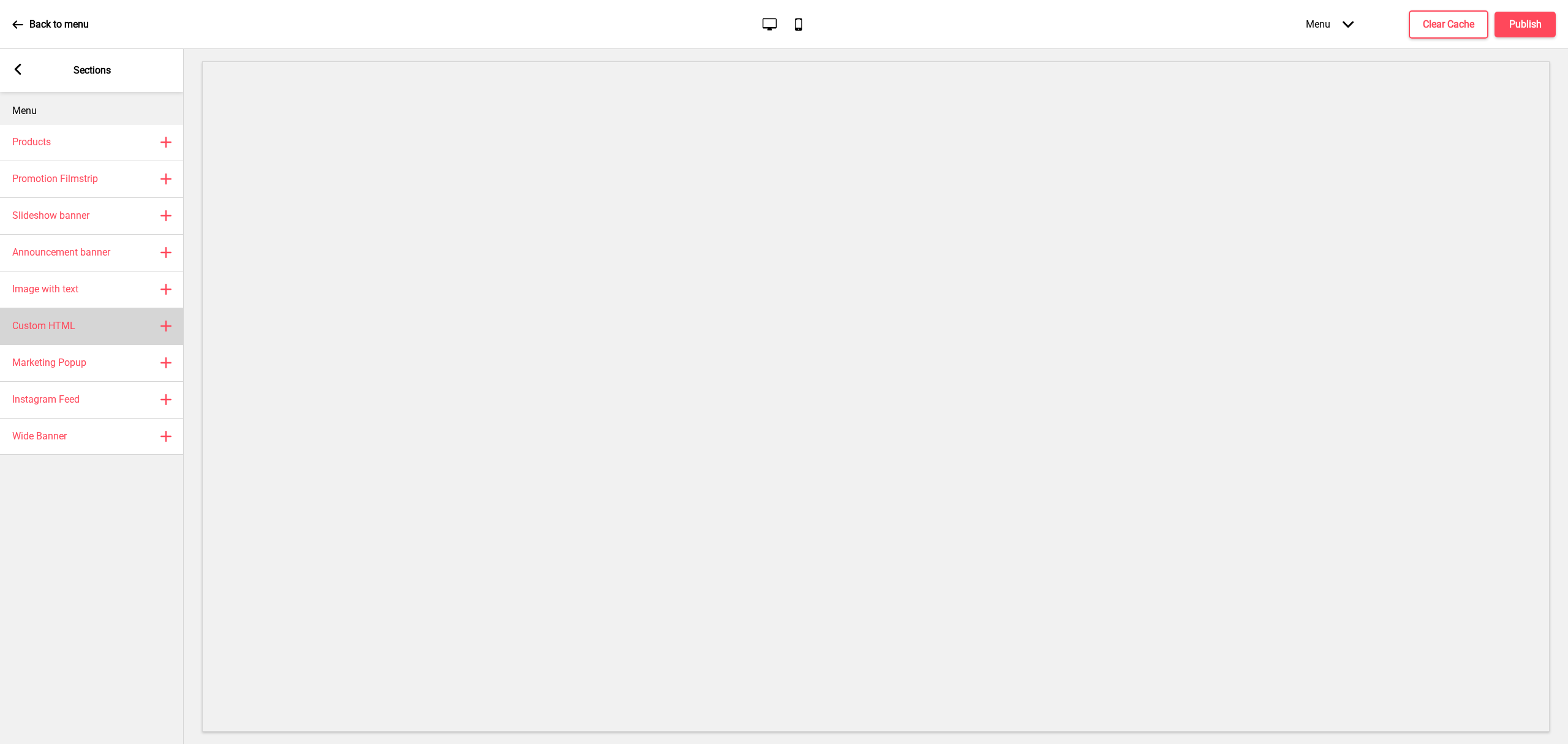
click at [120, 323] on div "Custom HTML Plus" at bounding box center [92, 326] width 184 height 37
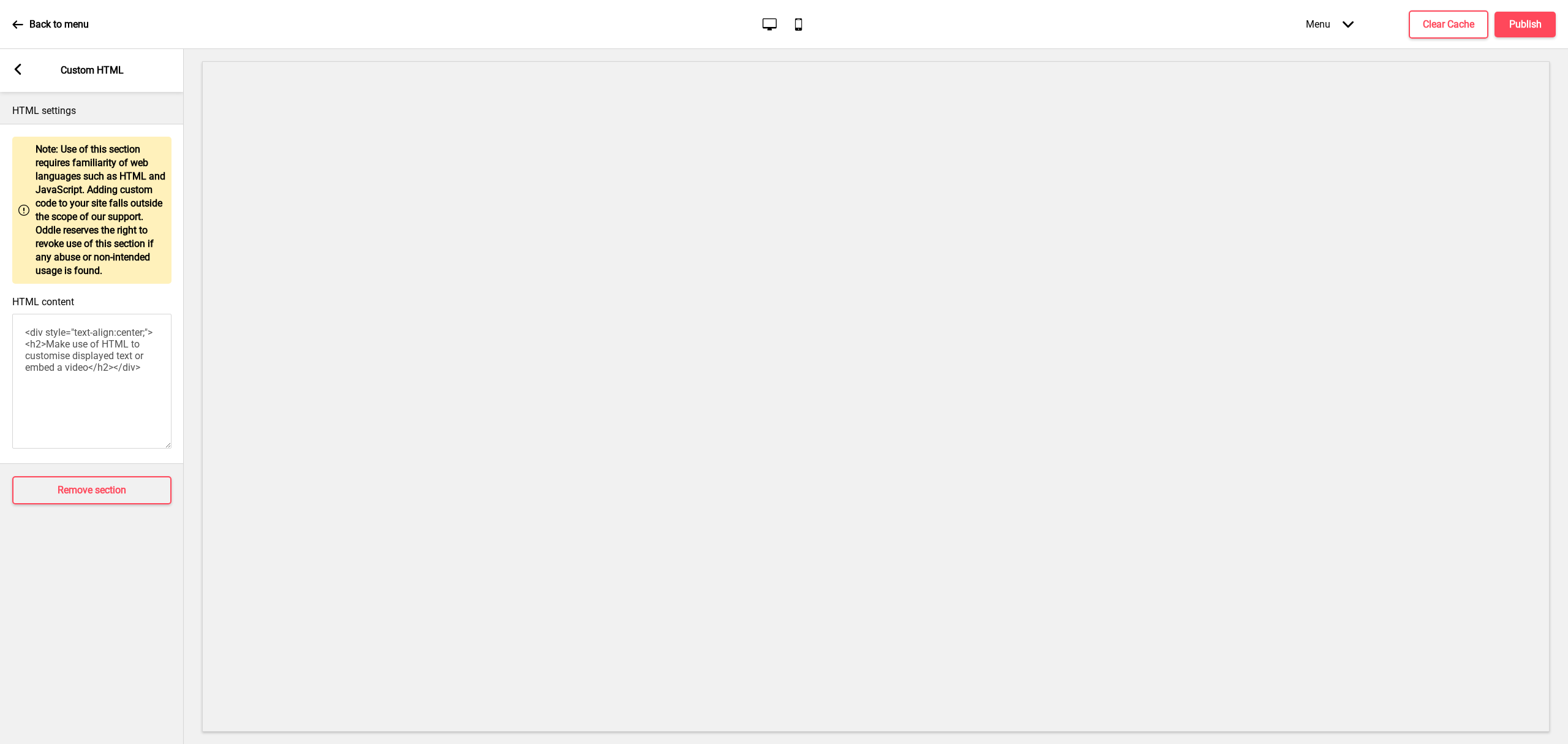
drag, startPoint x: 121, startPoint y: 388, endPoint x: -225, endPoint y: 233, distance: 379.1
click at [0, 233] on html "Back to menu Desktop Mobile Menu Arrow down Product Page Store Information Chec…" at bounding box center [784, 372] width 1568 height 744
paste textarea "left;"><h4>Follow Us</h4"
type textarea "<div style="text-align:left;"><h4>Follow Us</h4></div>"
click at [65, 486] on h4 "Remove section" at bounding box center [92, 490] width 68 height 13
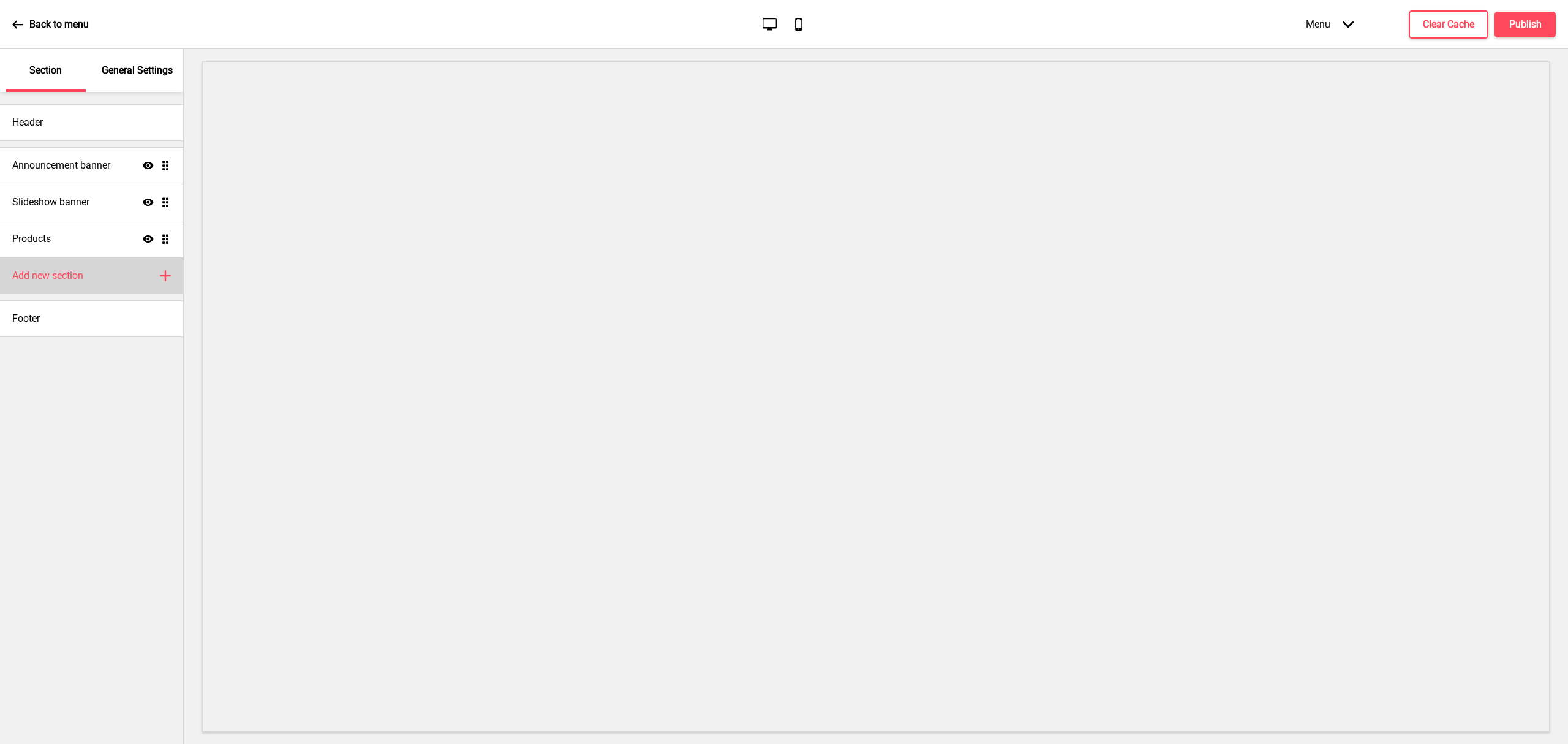
click at [89, 285] on div "Add new section Plus" at bounding box center [91, 276] width 183 height 37
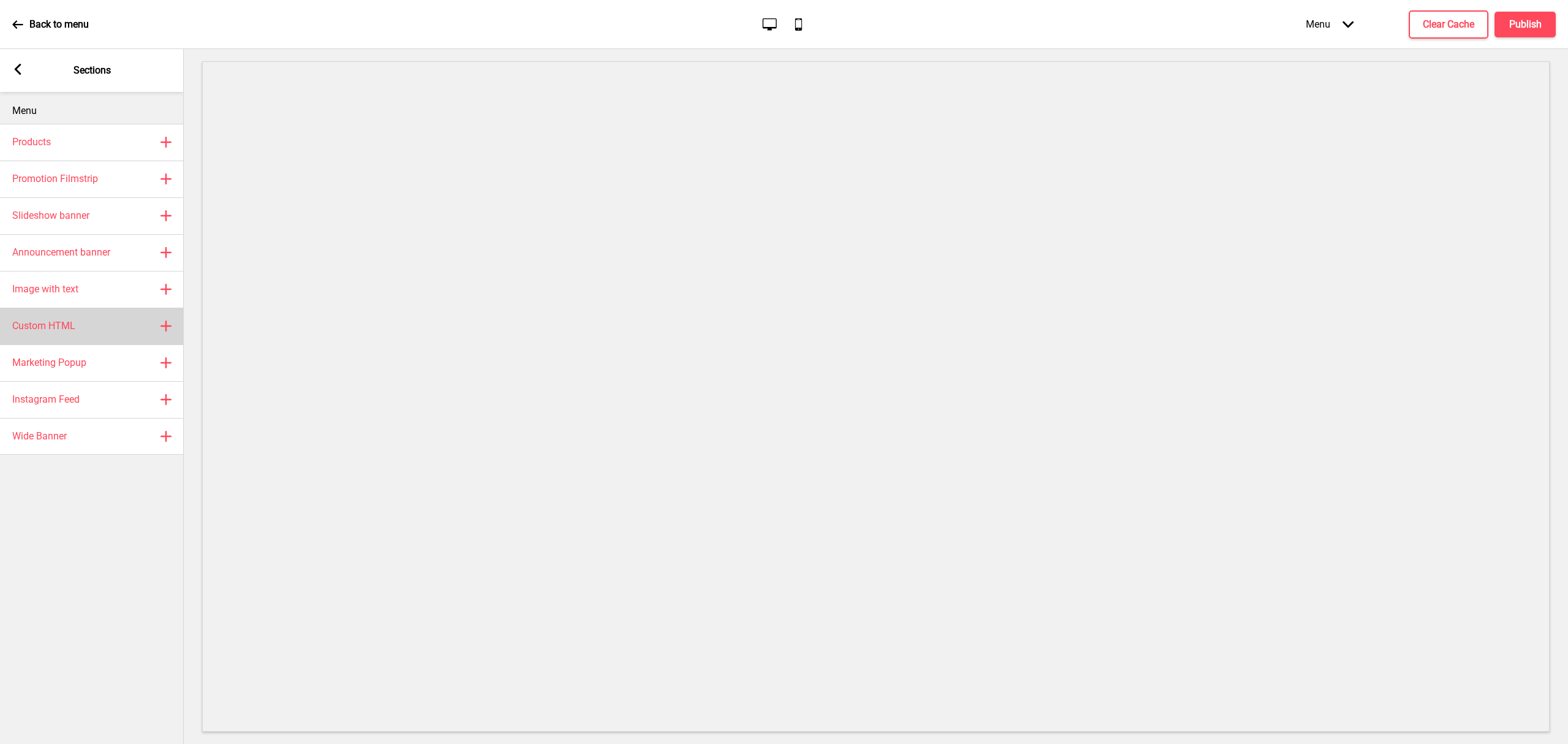
click at [99, 332] on div "Custom HTML Plus" at bounding box center [92, 326] width 184 height 37
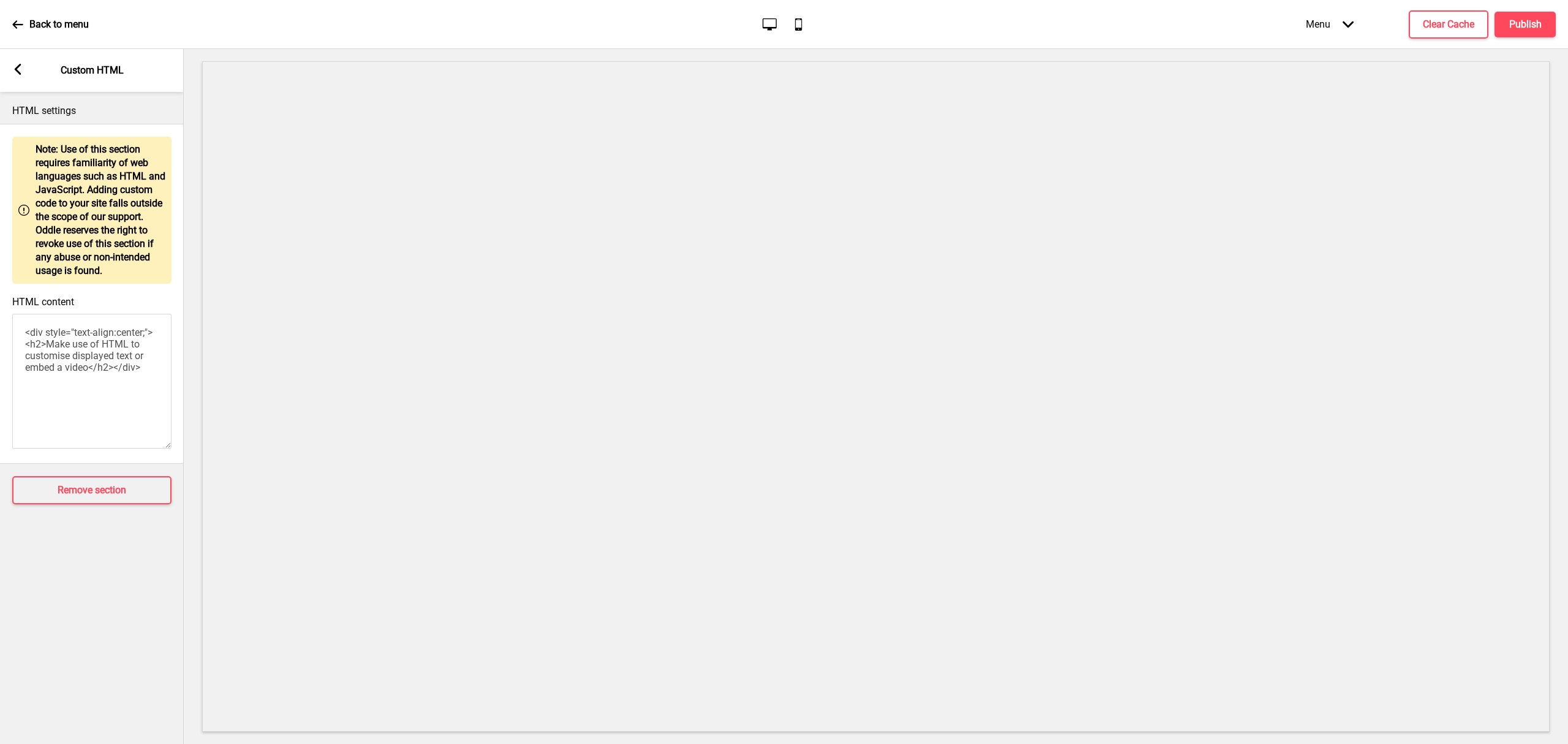
drag, startPoint x: 131, startPoint y: 385, endPoint x: -171, endPoint y: 270, distance: 323.2
click at [0, 270] on html "Back to menu Desktop Mobile Menu Arrow down Product Page Store Information Chec…" at bounding box center [784, 372] width 1568 height 744
paste textarea "left;"><h4>Follow Us</h4"
type textarea "<div style="text-align:left;"><h4>Follow Us</h4></div>"
drag, startPoint x: 20, startPoint y: 60, endPoint x: 17, endPoint y: 69, distance: 9.5
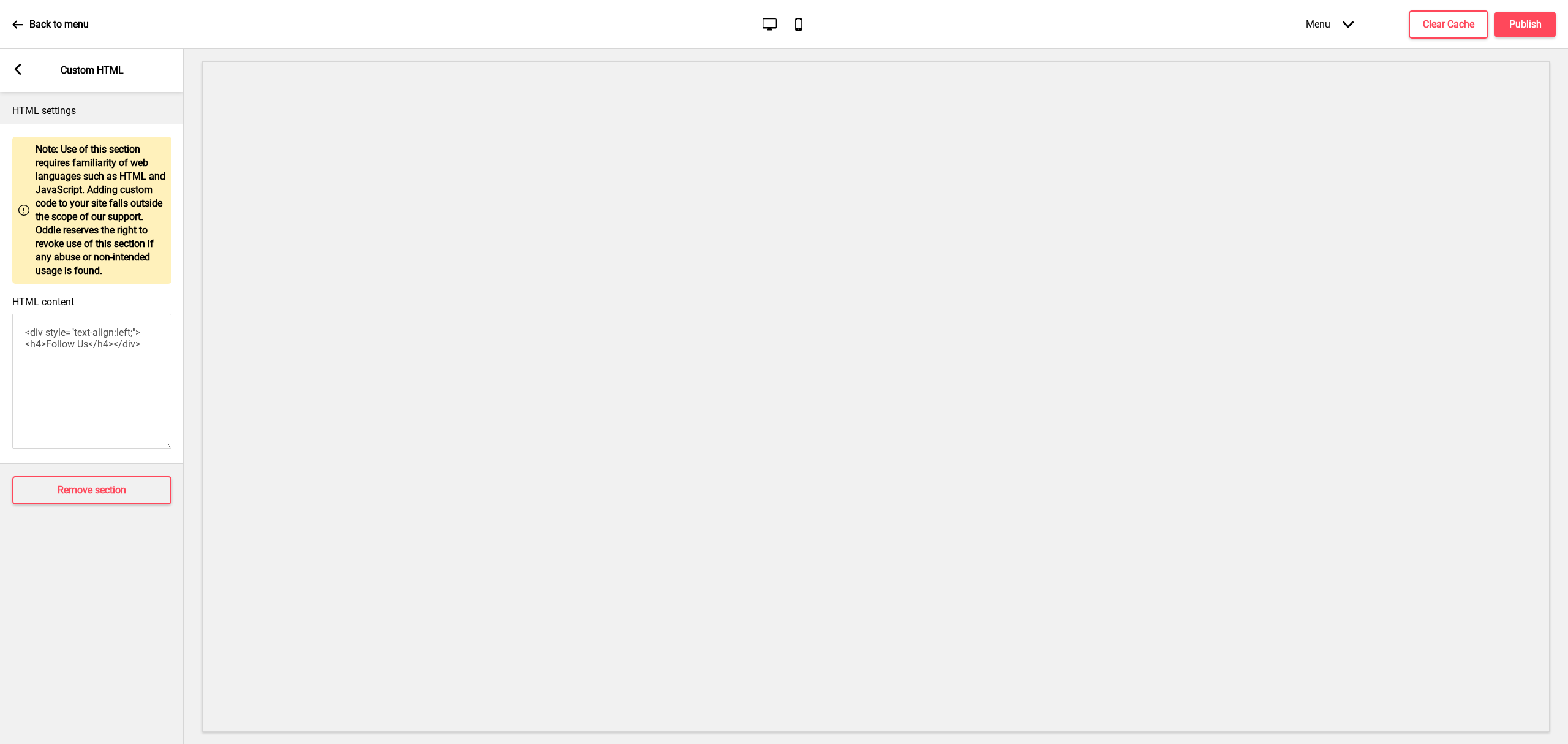
click at [20, 62] on div "Arrow left Custom HTML" at bounding box center [92, 70] width 184 height 43
drag, startPoint x: 17, startPoint y: 69, endPoint x: 141, endPoint y: 160, distance: 153.8
click at [18, 72] on icon at bounding box center [18, 69] width 7 height 11
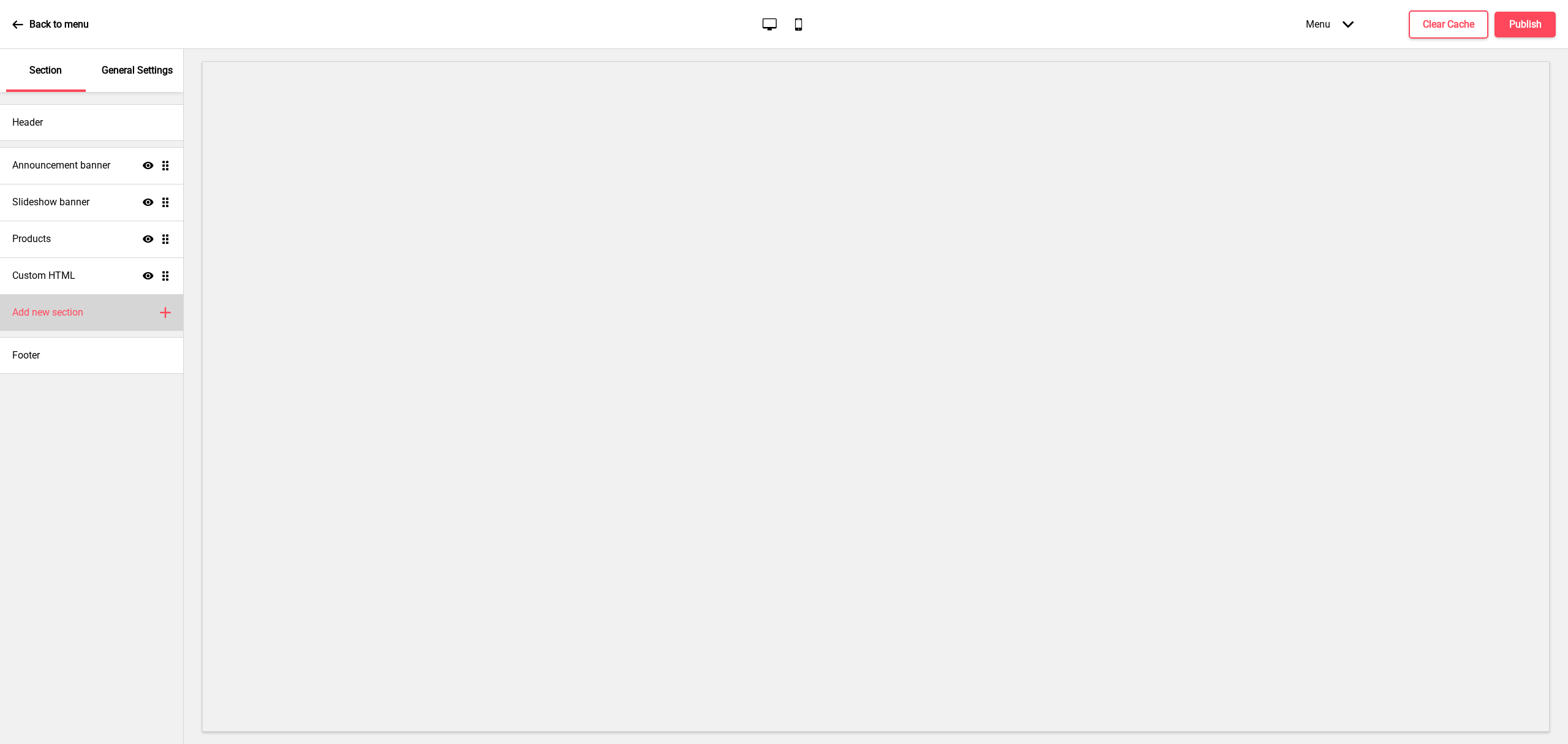
click at [163, 310] on icon "Plus" at bounding box center [165, 312] width 11 height 11
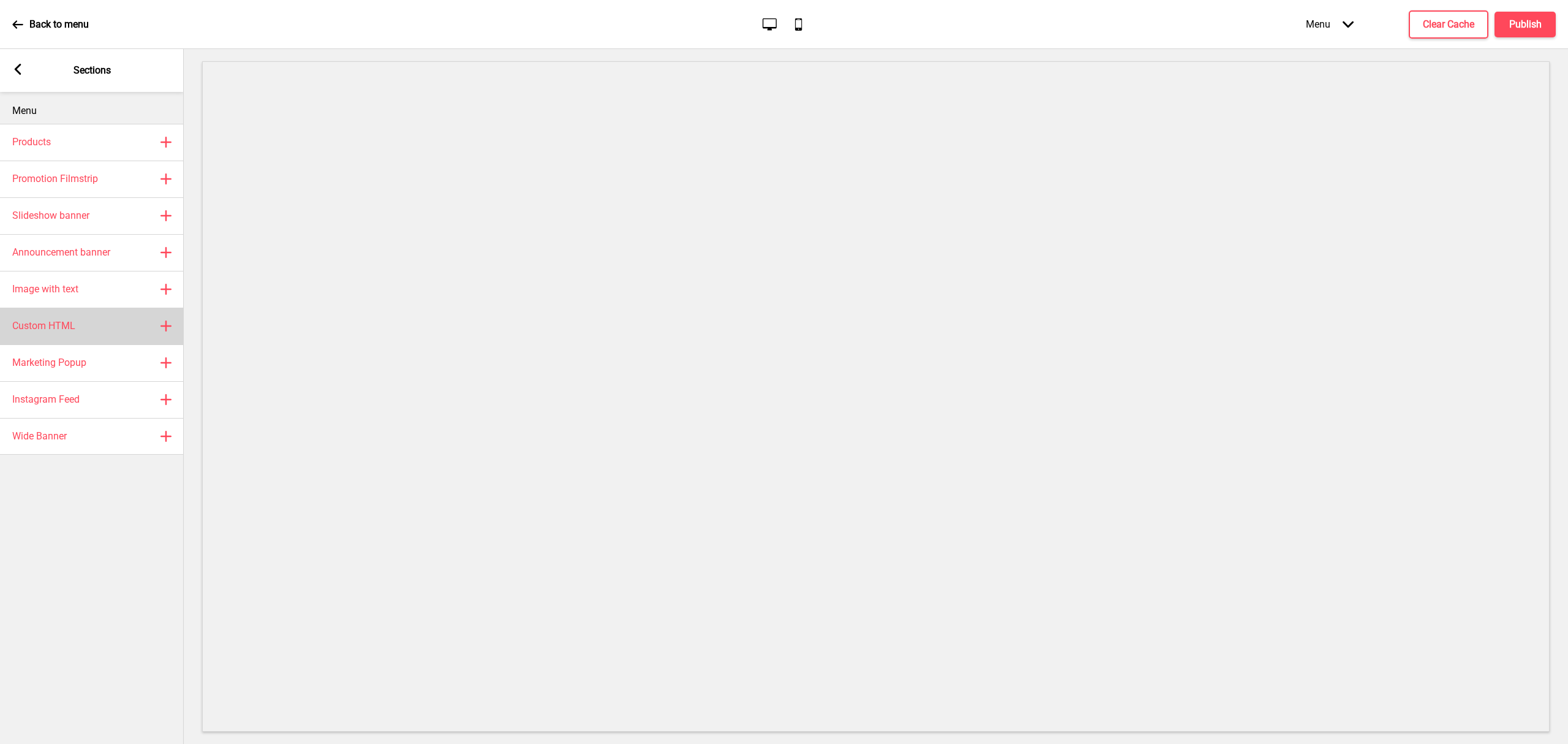
click at [121, 326] on div "Custom HTML Plus" at bounding box center [92, 326] width 184 height 37
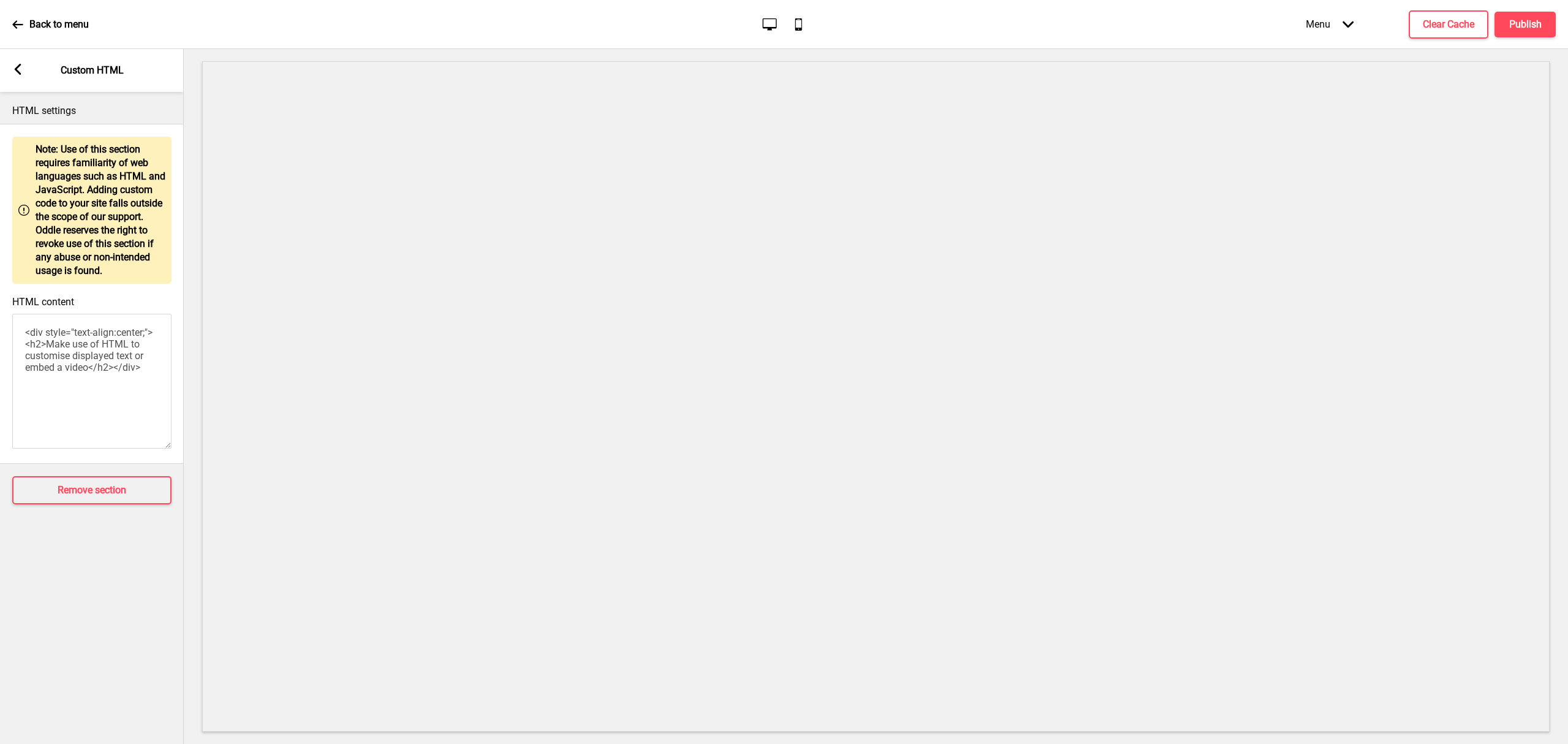
drag, startPoint x: 122, startPoint y: 397, endPoint x: 84, endPoint y: 474, distance: 85.9
click at [0, 276] on html "Back to menu Desktop Mobile Menu Arrow down Product Page Store Information Chec…" at bounding box center [784, 372] width 1568 height 744
paste textarea "!DOCTYPE html> <html lang="en"> <head> <meta charset="UTF-8"> <meta name="viewp…"
type textarea "<!DOCTYPE html> <html lang="en"> <head> <meta charset="UTF-8"> <meta name="view…"
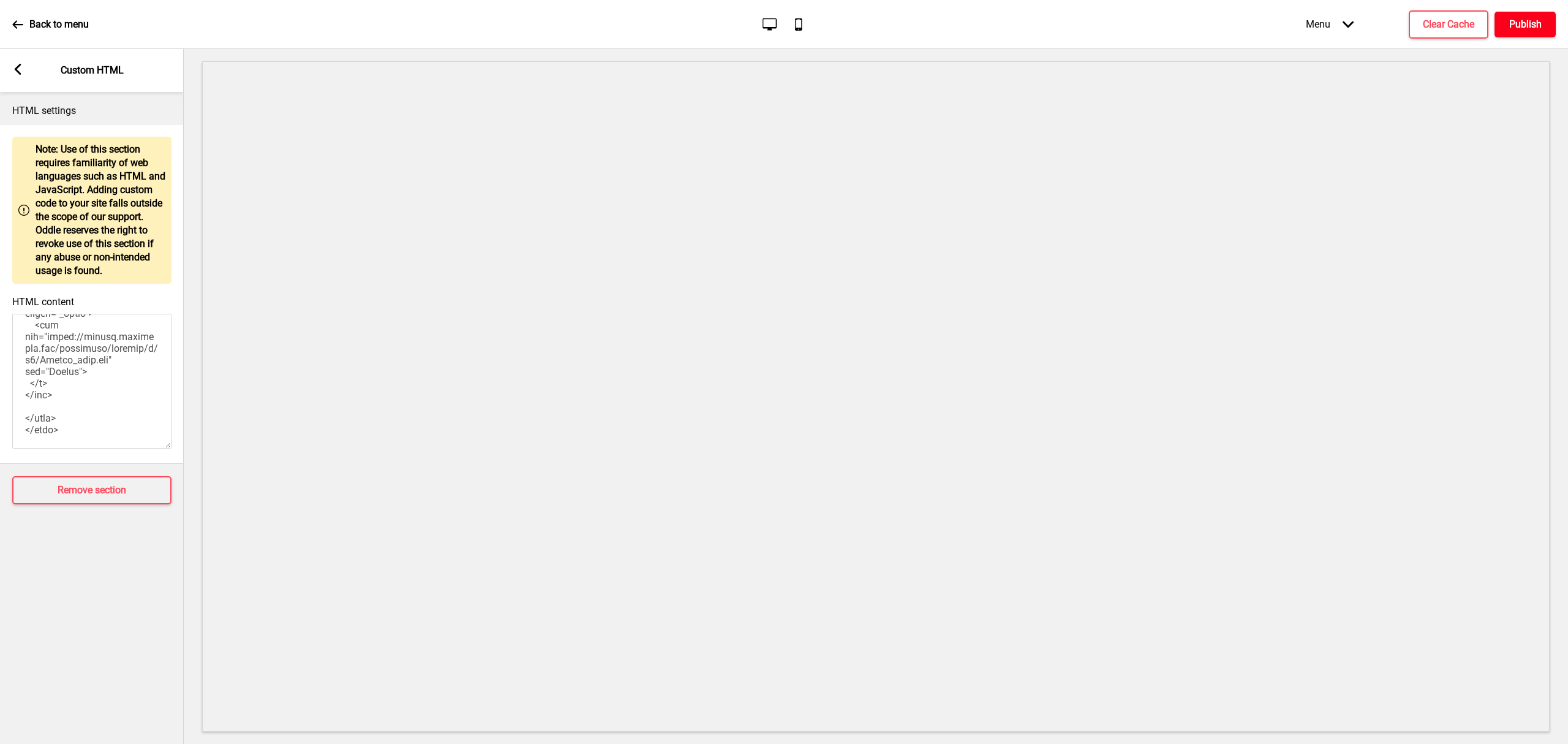
click at [1510, 27] on h4 "Publish" at bounding box center [1525, 24] width 32 height 13
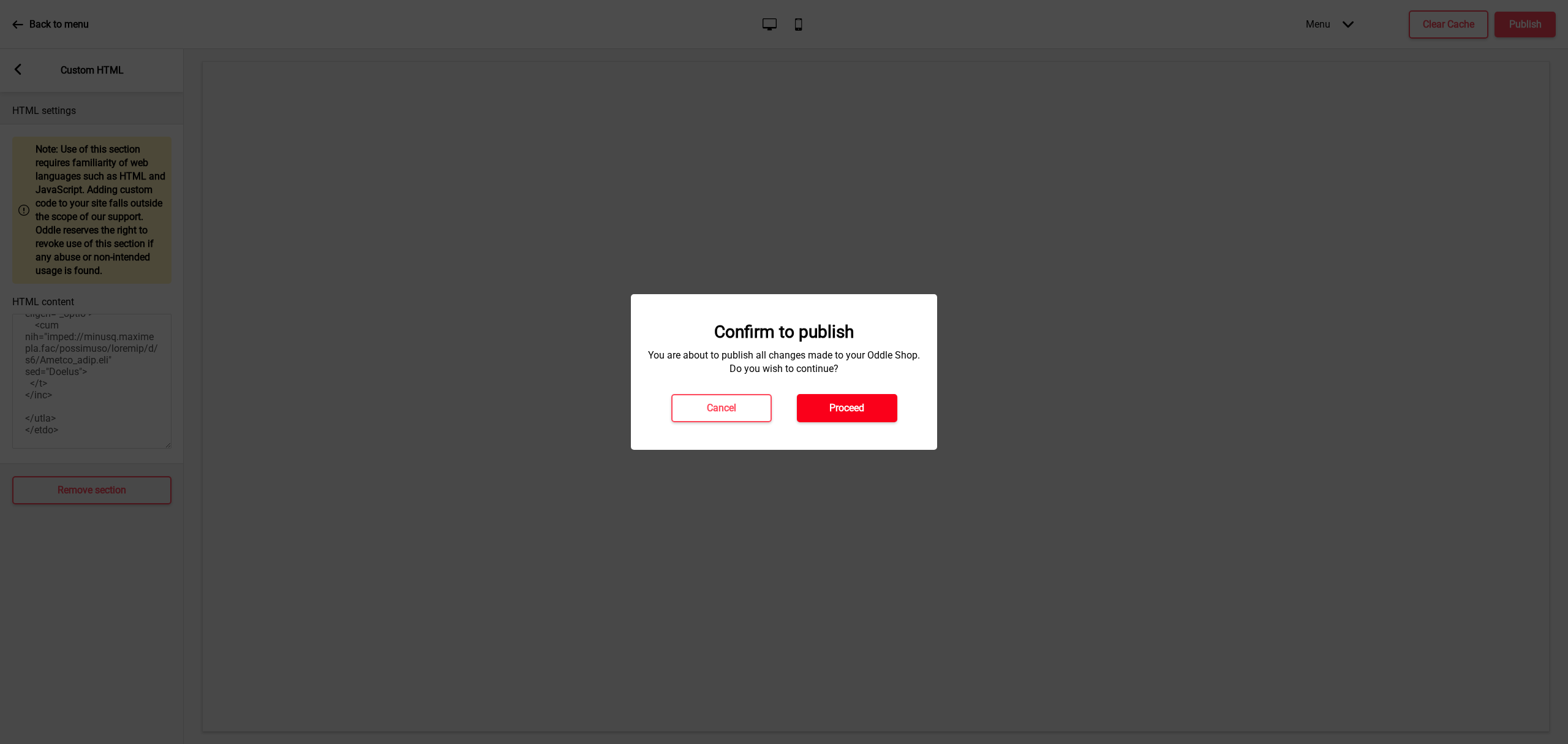
drag, startPoint x: 875, startPoint y: 396, endPoint x: 911, endPoint y: 402, distance: 36.5
click at [874, 397] on button "Proceed" at bounding box center [847, 408] width 100 height 28
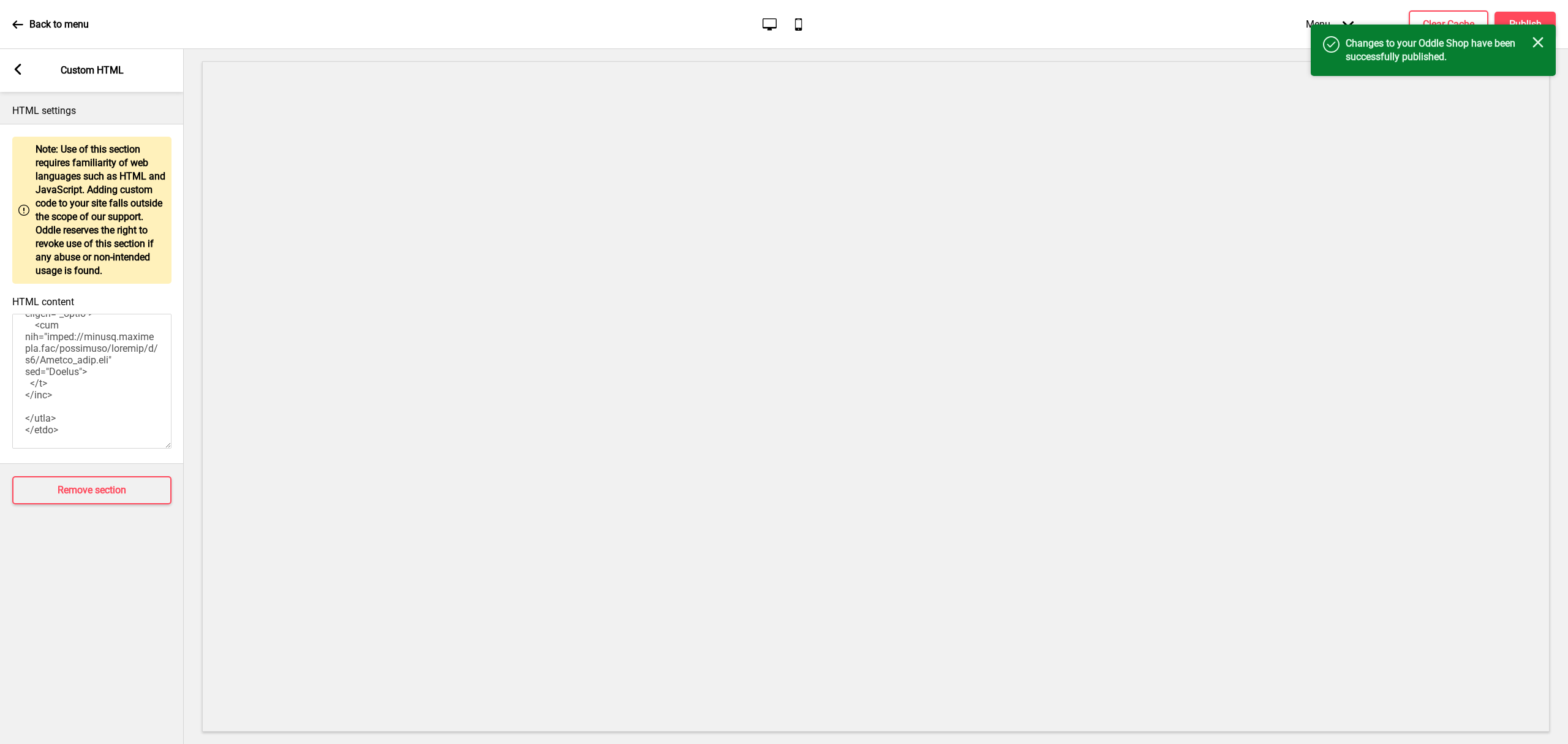
click at [32, 29] on p "Back to menu" at bounding box center [59, 24] width 60 height 13
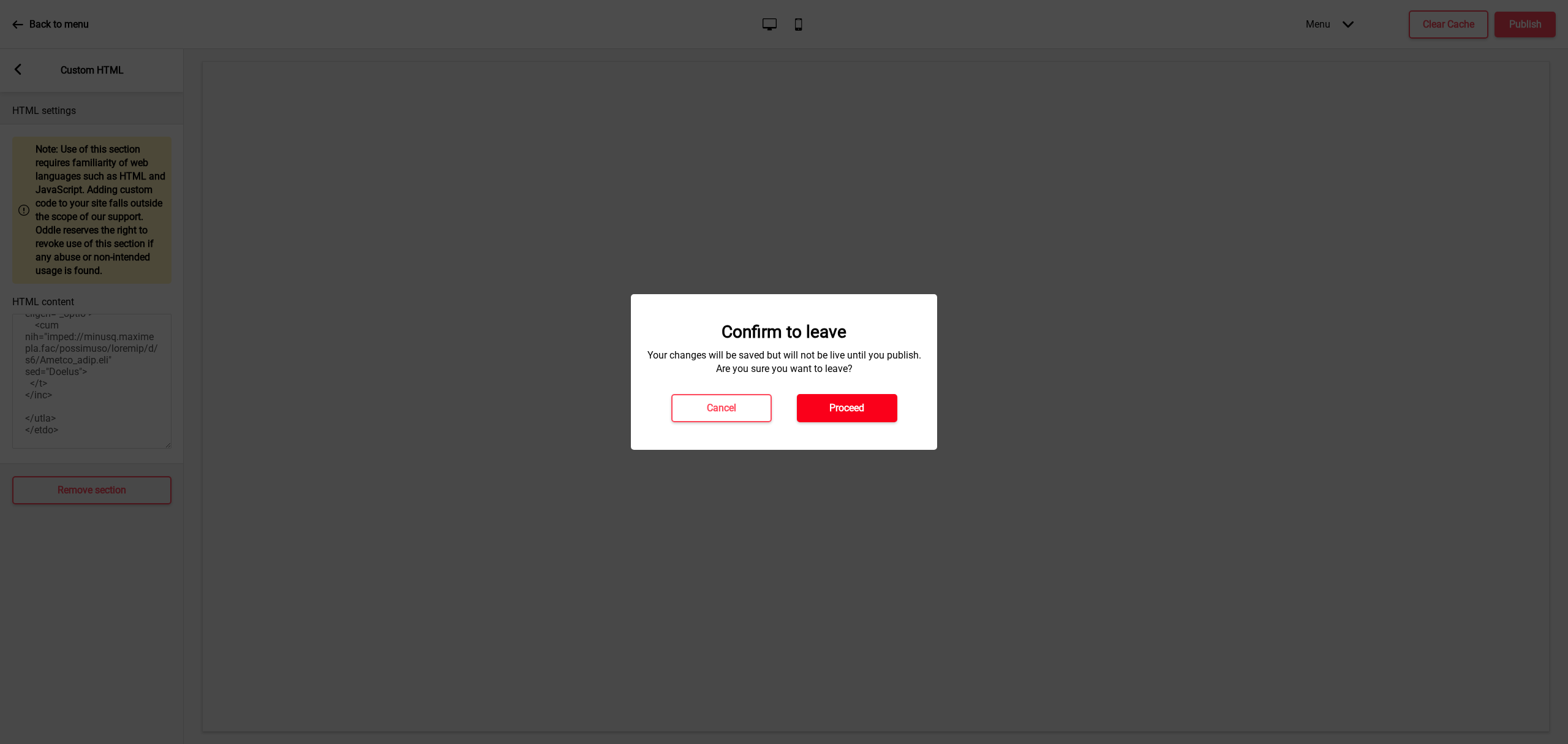
click at [831, 412] on h4 "Proceed" at bounding box center [846, 408] width 35 height 13
